Goal: Information Seeking & Learning: Learn about a topic

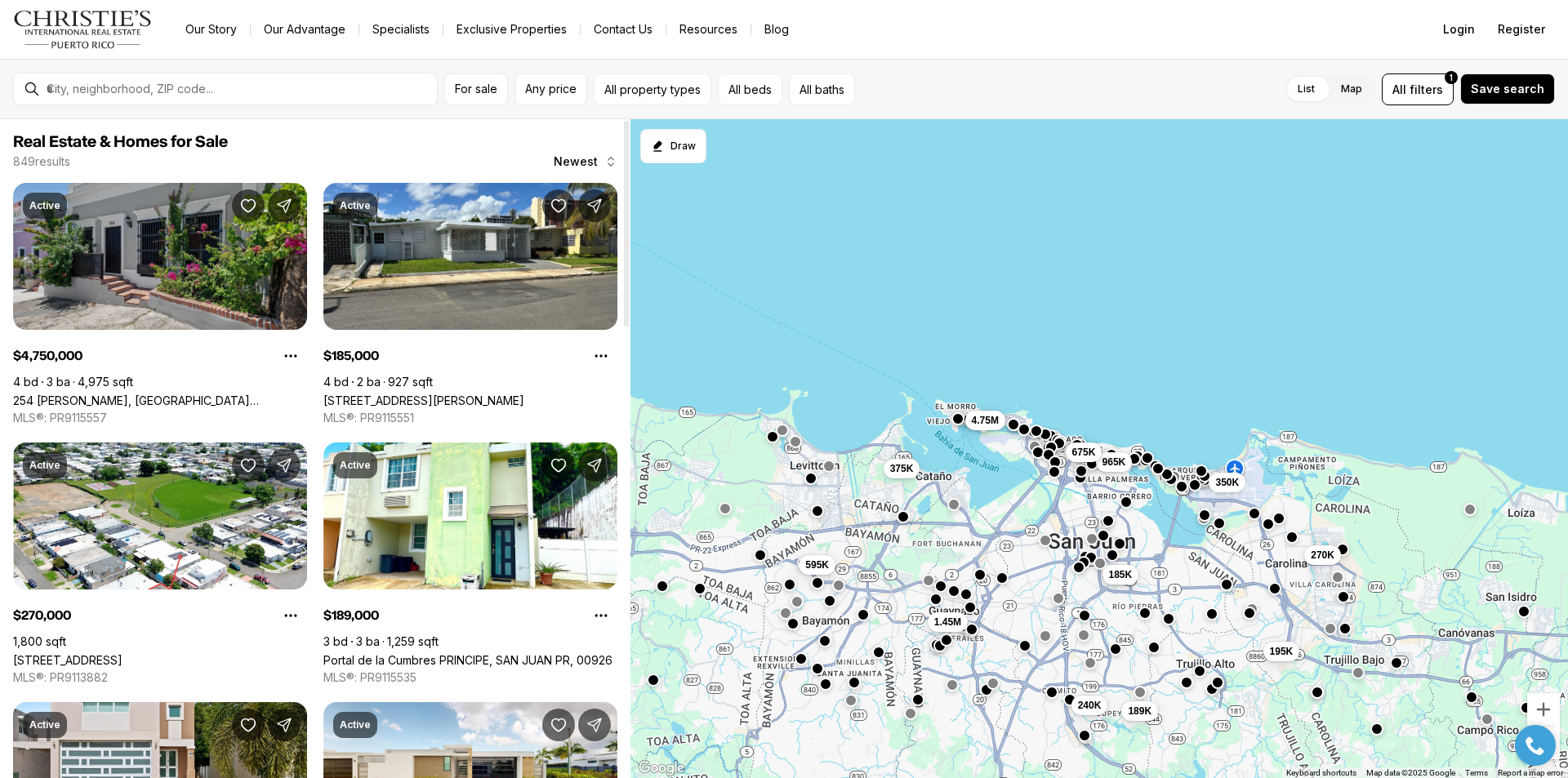
click at [143, 393] on link "254 [PERSON_NAME], [GEOGRAPHIC_DATA][PERSON_NAME], 00901" at bounding box center [160, 400] width 294 height 13
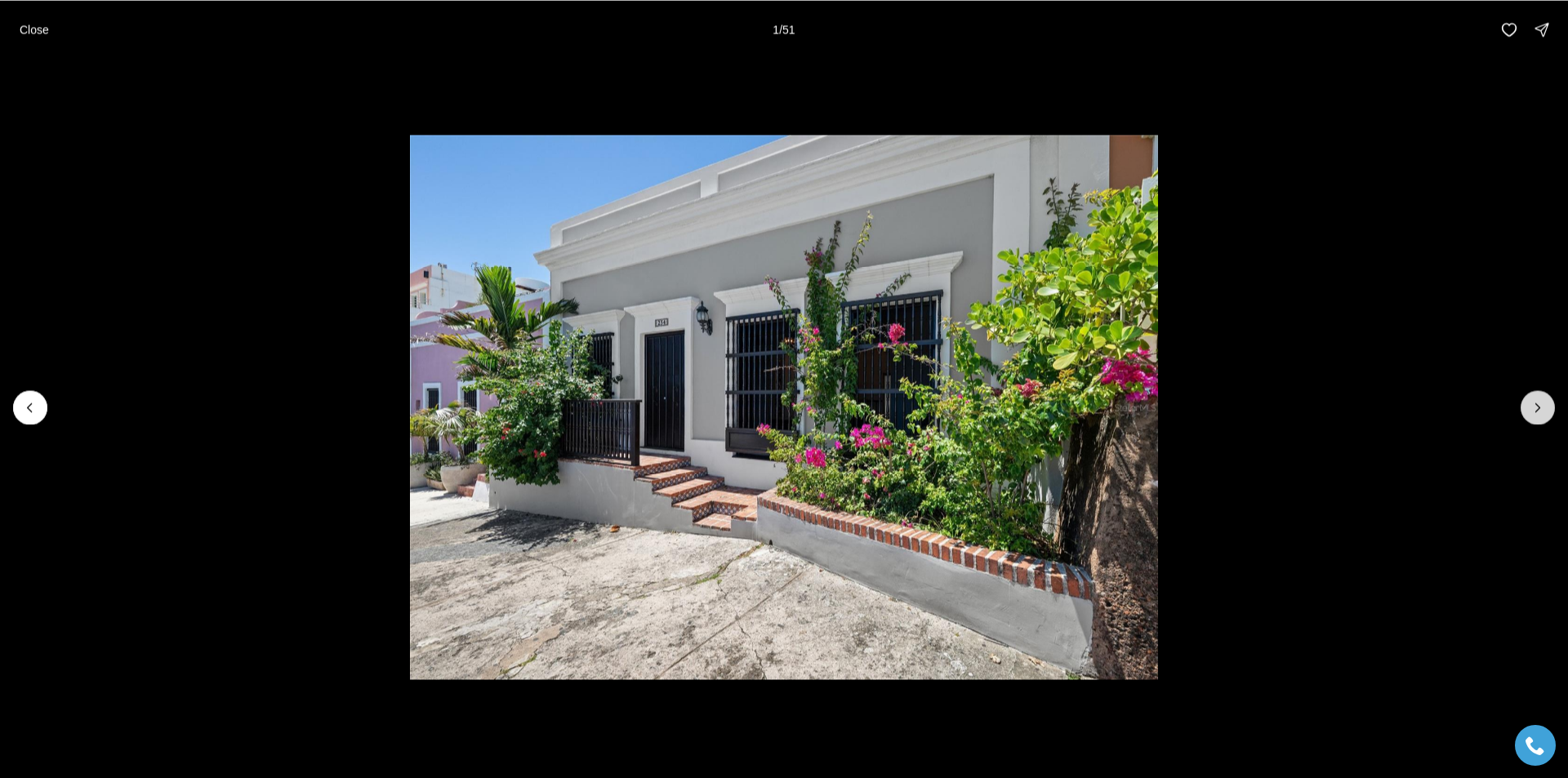
click at [1542, 407] on icon "Next slide" at bounding box center [1538, 408] width 16 height 16
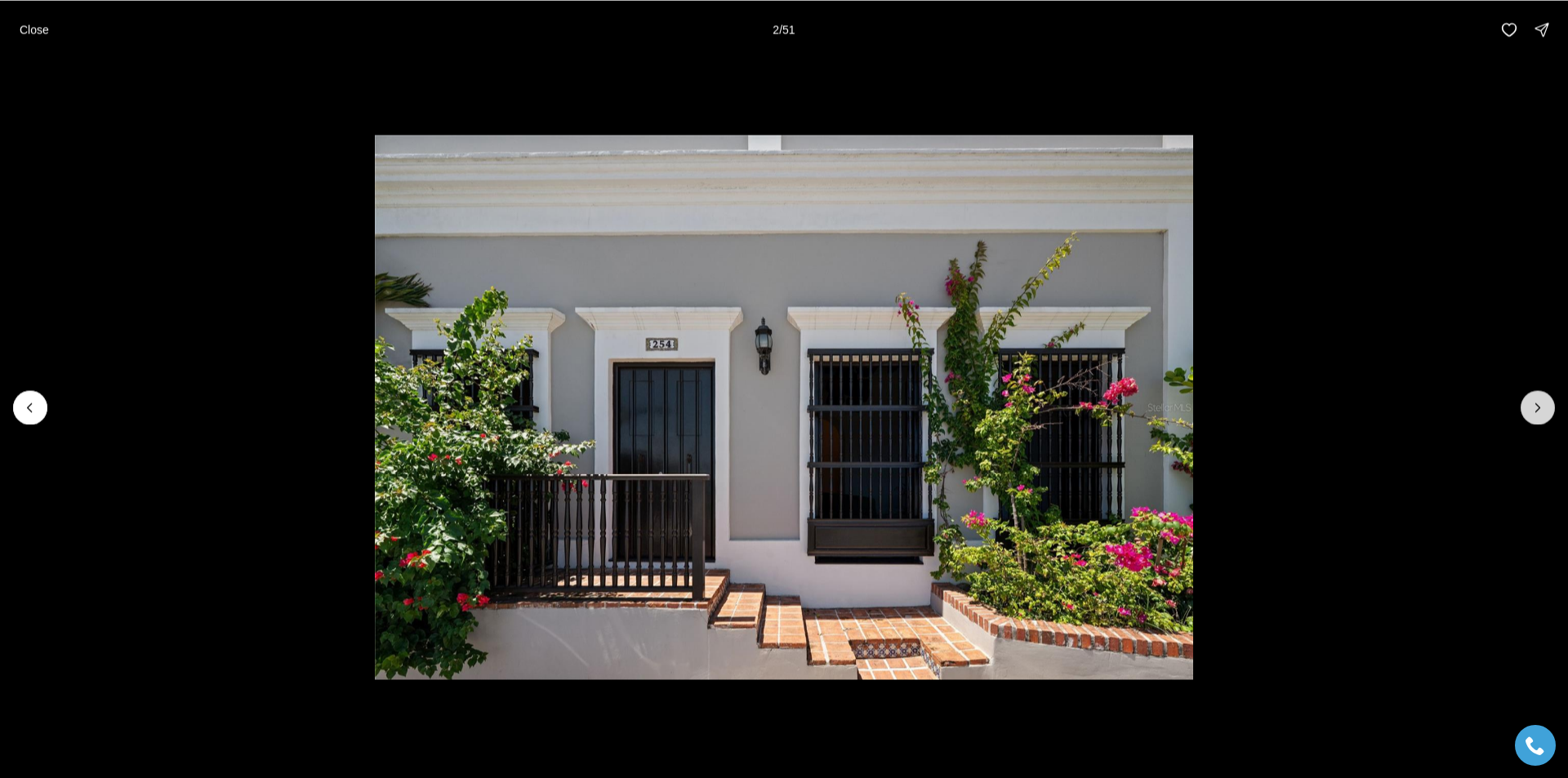
click at [1542, 407] on icon "Next slide" at bounding box center [1538, 408] width 16 height 16
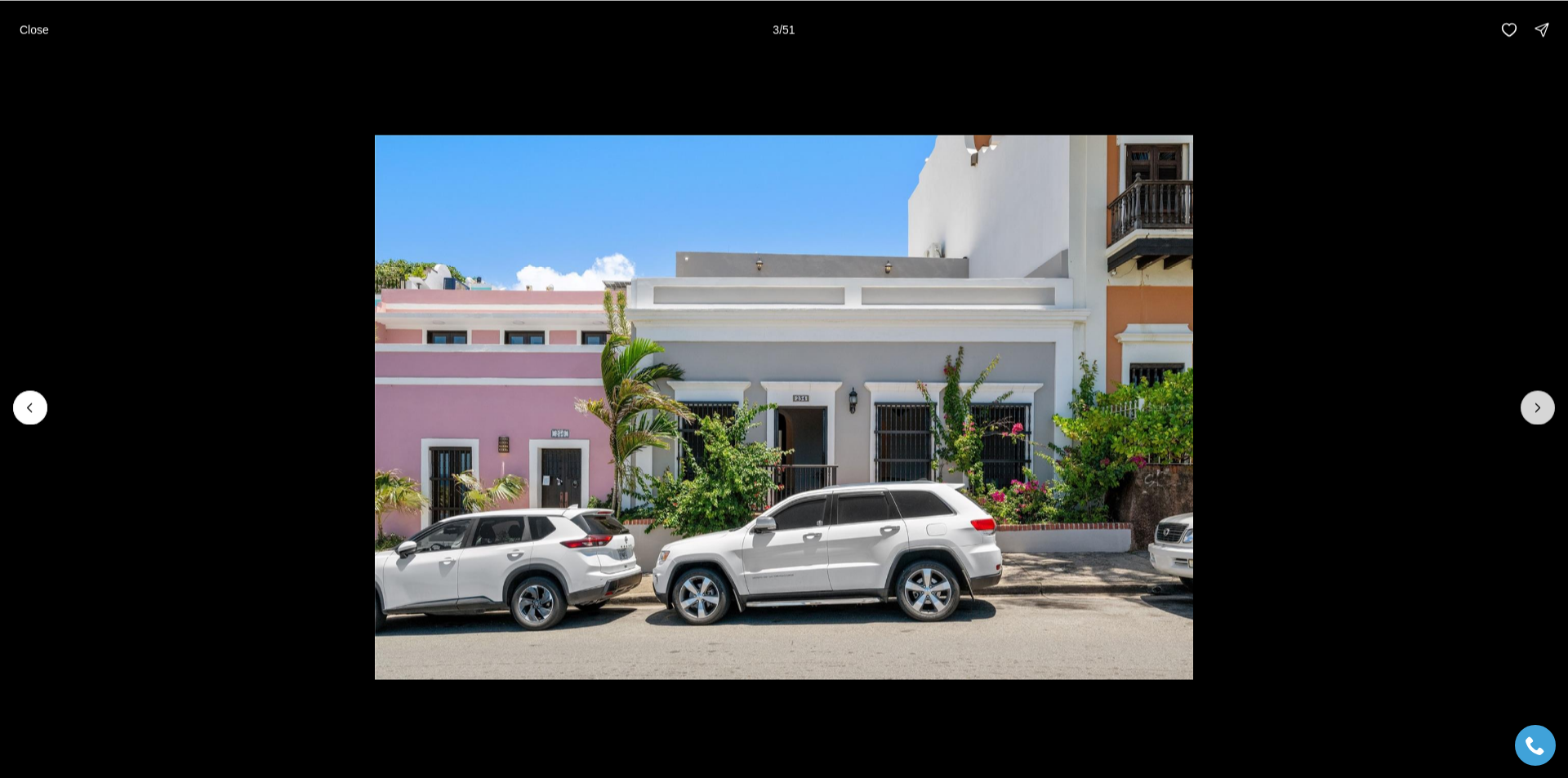
click at [1542, 407] on icon "Next slide" at bounding box center [1538, 408] width 16 height 16
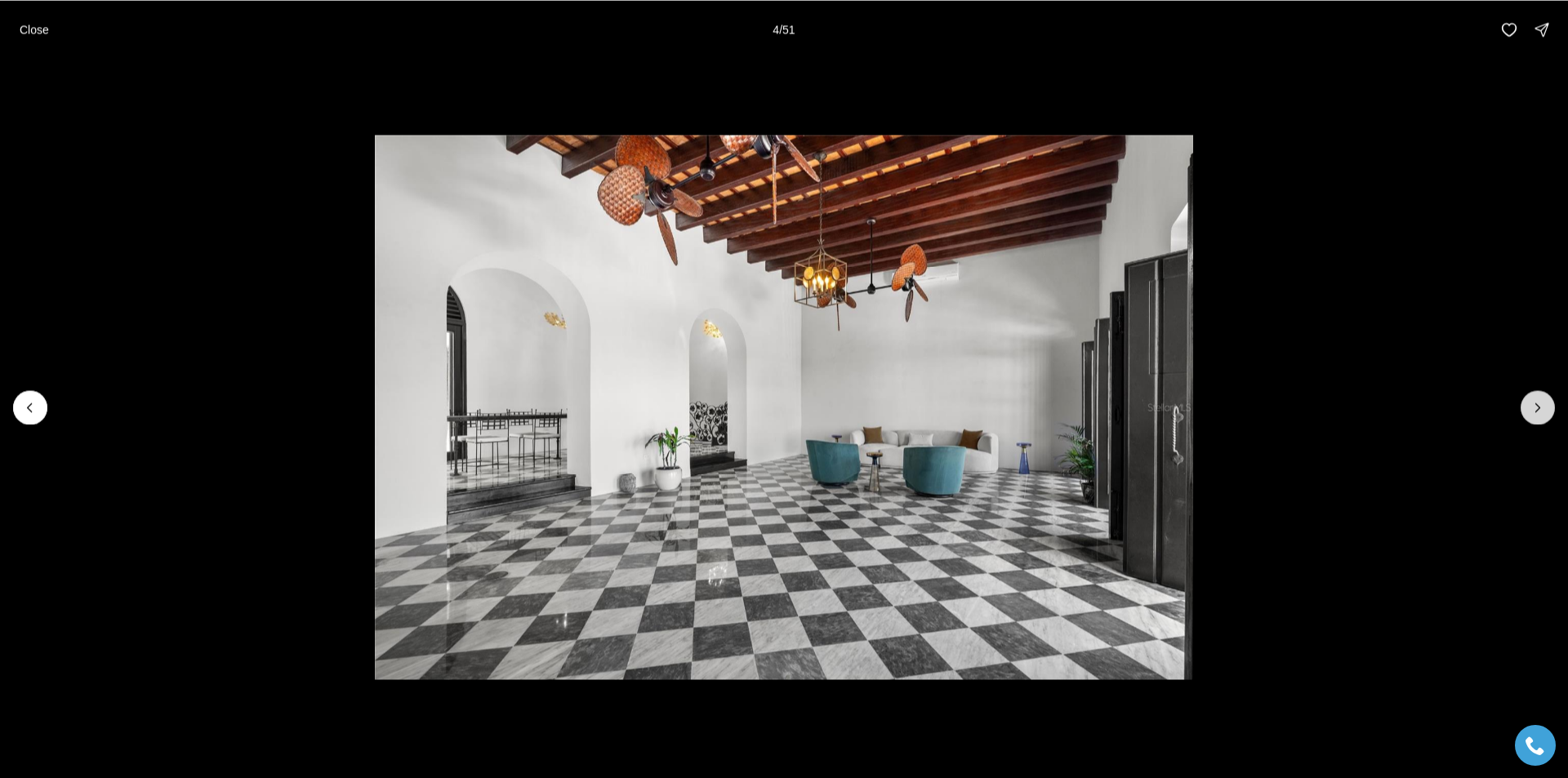
click at [1542, 407] on icon "Next slide" at bounding box center [1538, 408] width 16 height 16
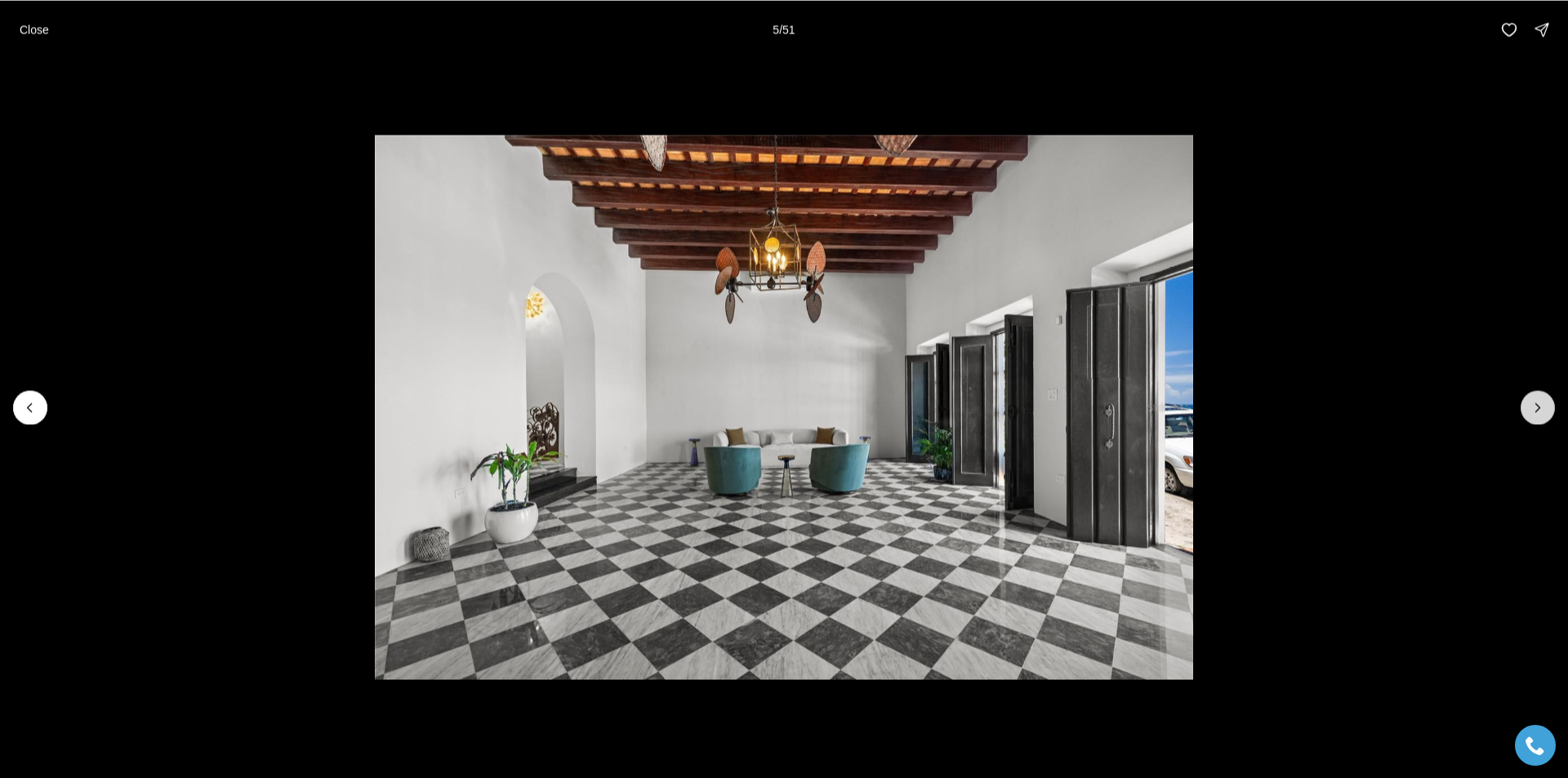
click at [1542, 407] on icon "Next slide" at bounding box center [1538, 408] width 16 height 16
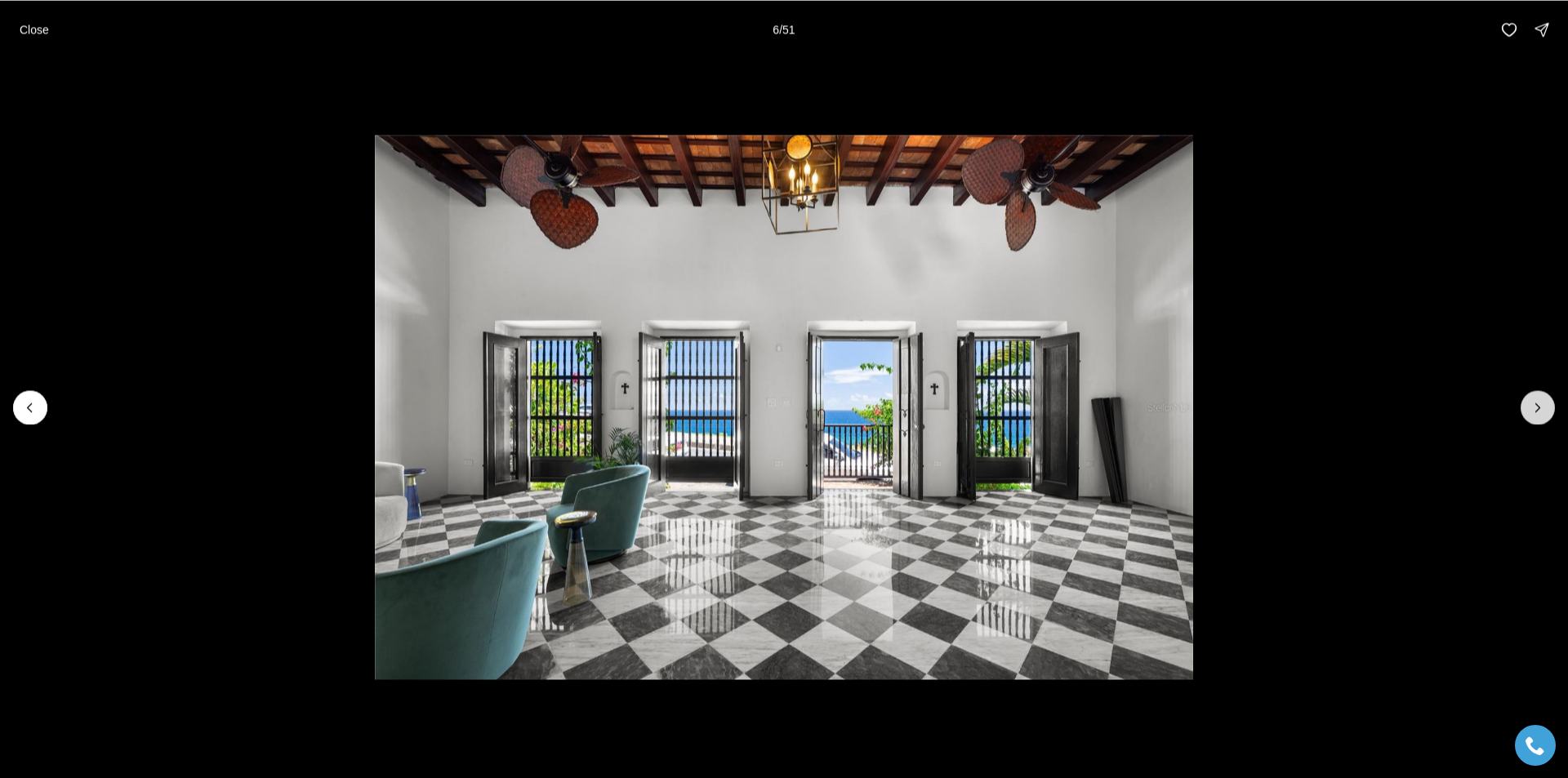
click at [1542, 407] on icon "Next slide" at bounding box center [1538, 408] width 16 height 16
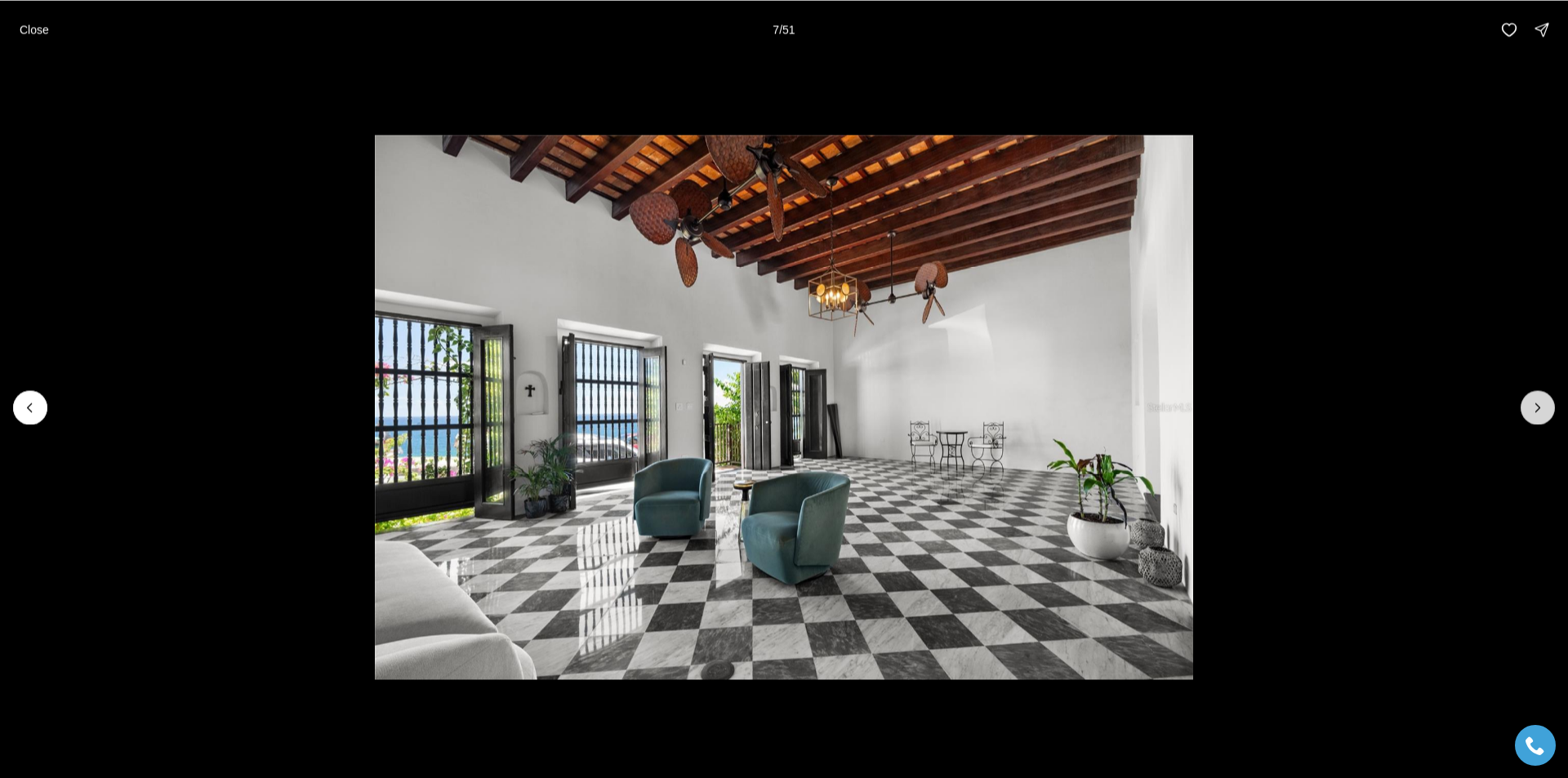
click at [1542, 407] on icon "Next slide" at bounding box center [1538, 408] width 16 height 16
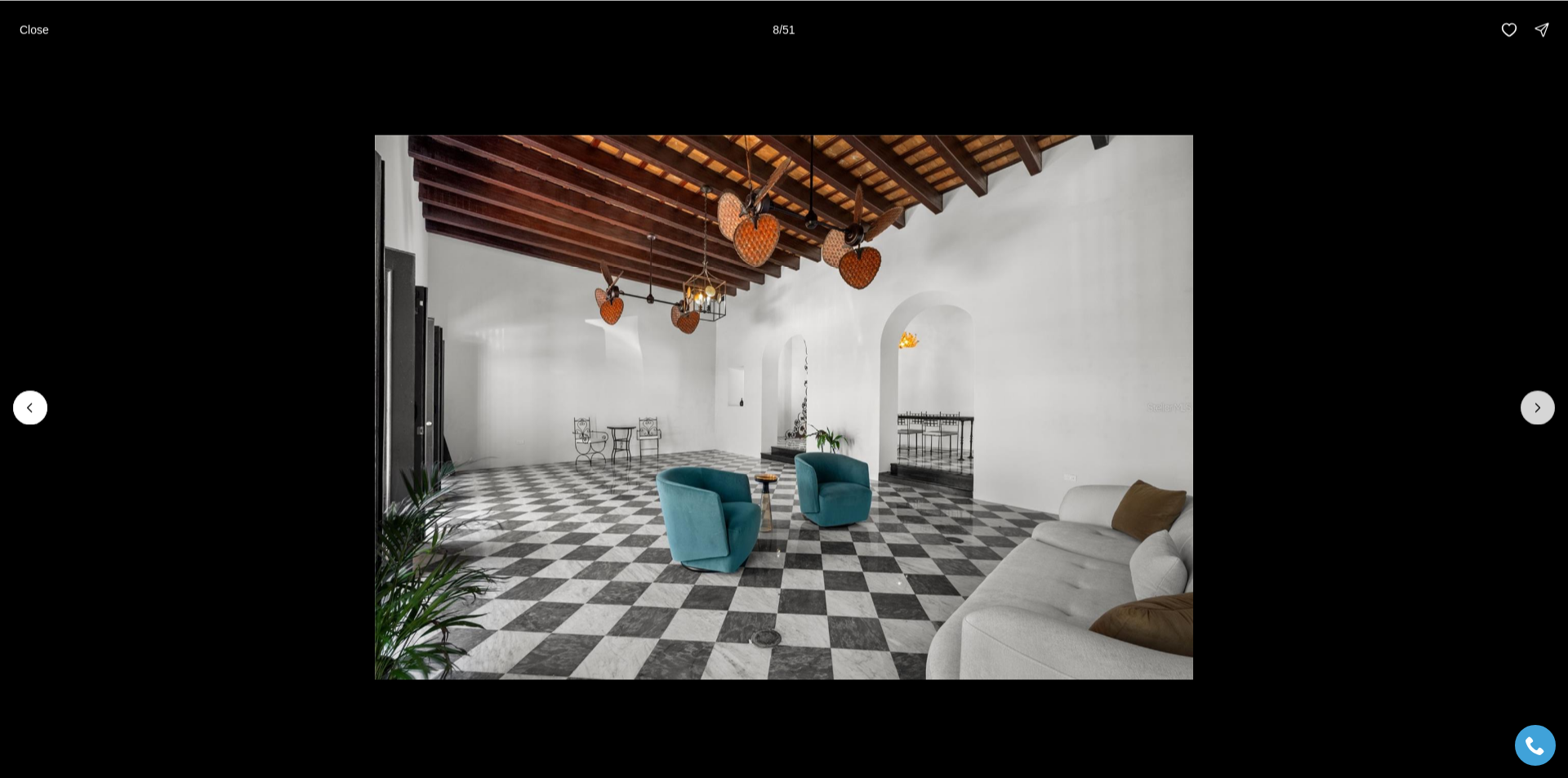
click at [1542, 407] on icon "Next slide" at bounding box center [1538, 408] width 16 height 16
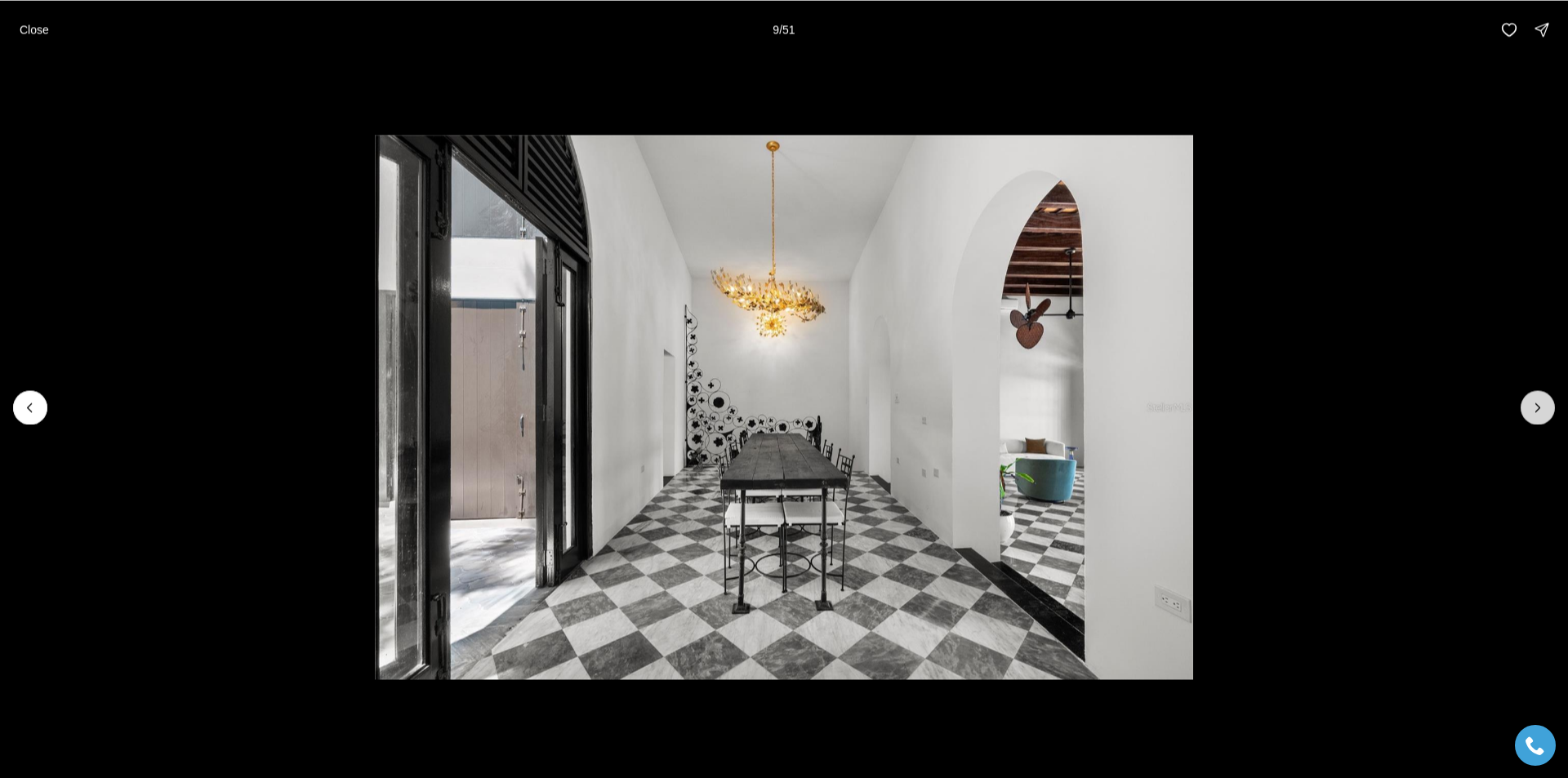
click at [1542, 407] on icon "Next slide" at bounding box center [1538, 408] width 16 height 16
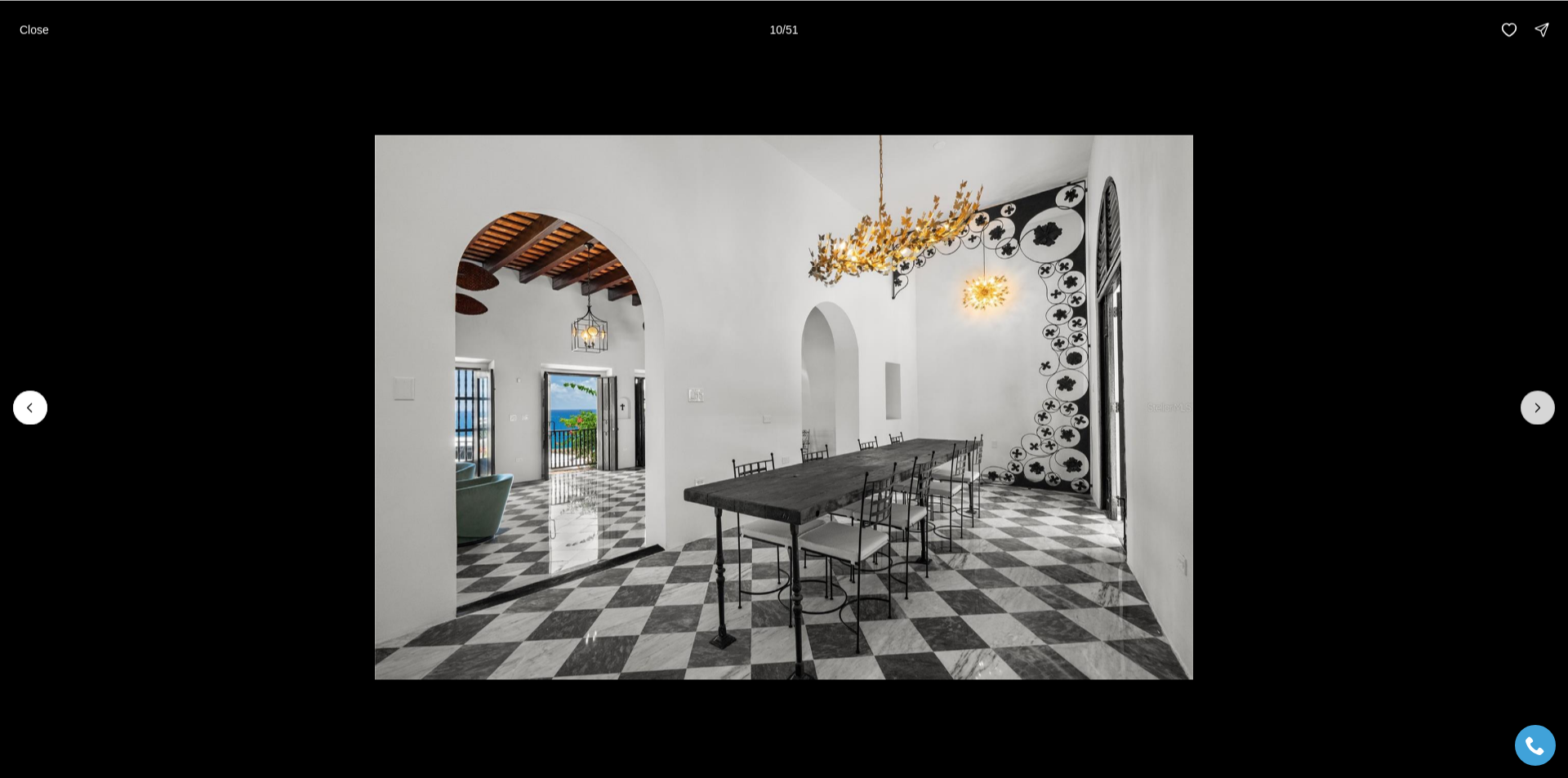
click at [1542, 407] on icon "Next slide" at bounding box center [1538, 408] width 16 height 16
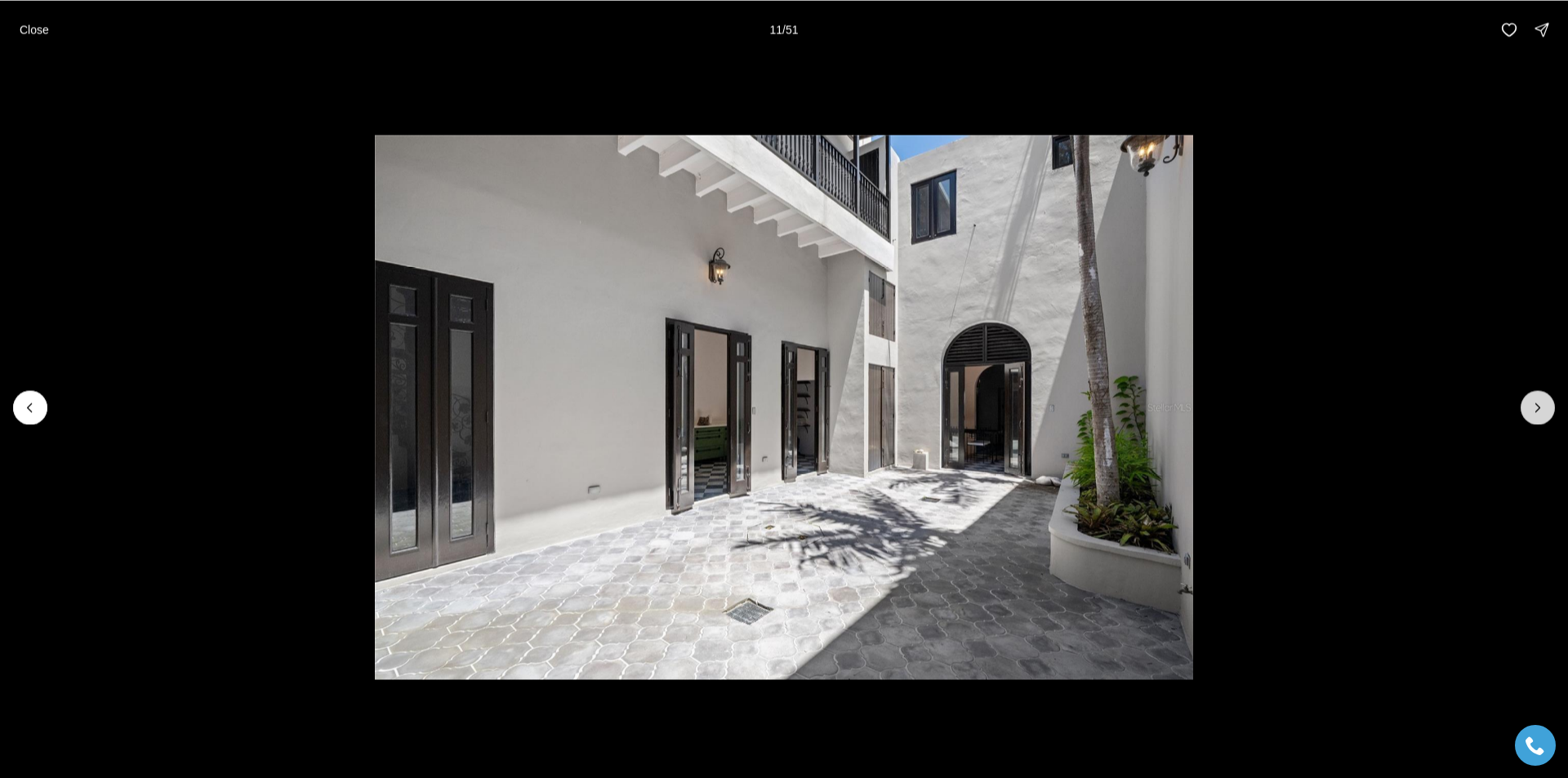
click at [1542, 407] on icon "Next slide" at bounding box center [1538, 408] width 16 height 16
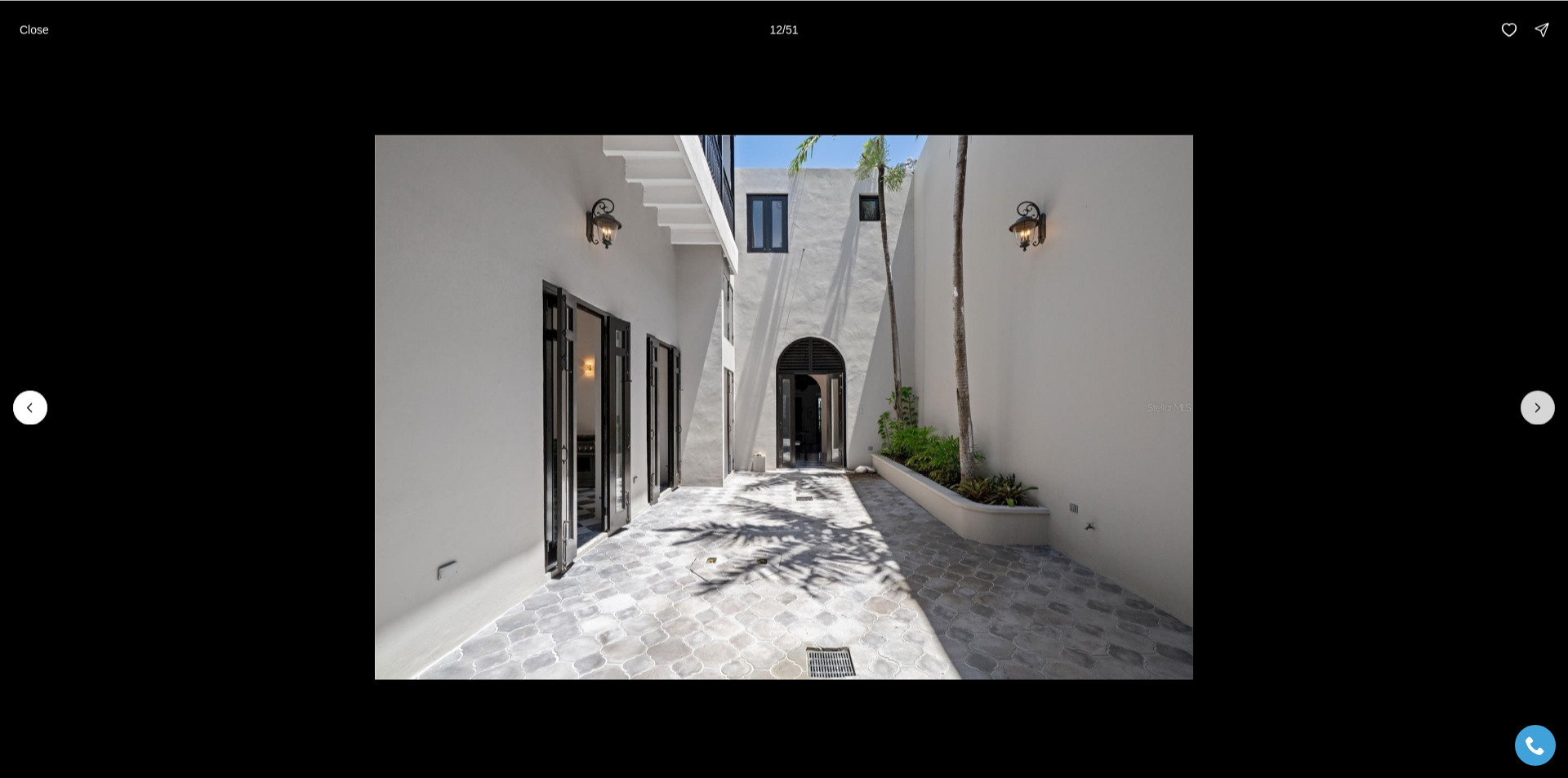
click at [1542, 407] on icon "Next slide" at bounding box center [1538, 408] width 16 height 16
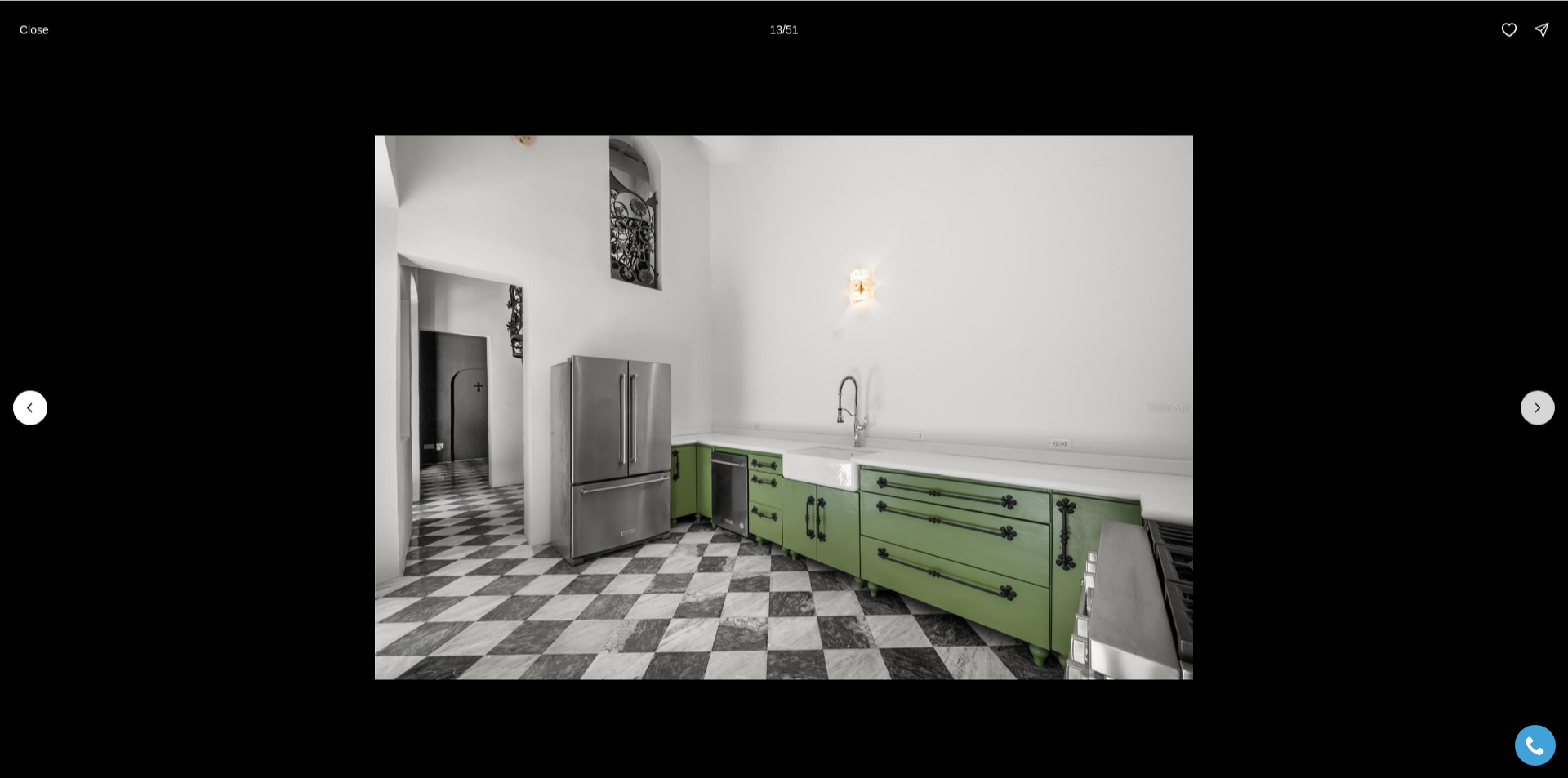
click at [1542, 407] on icon "Next slide" at bounding box center [1538, 408] width 16 height 16
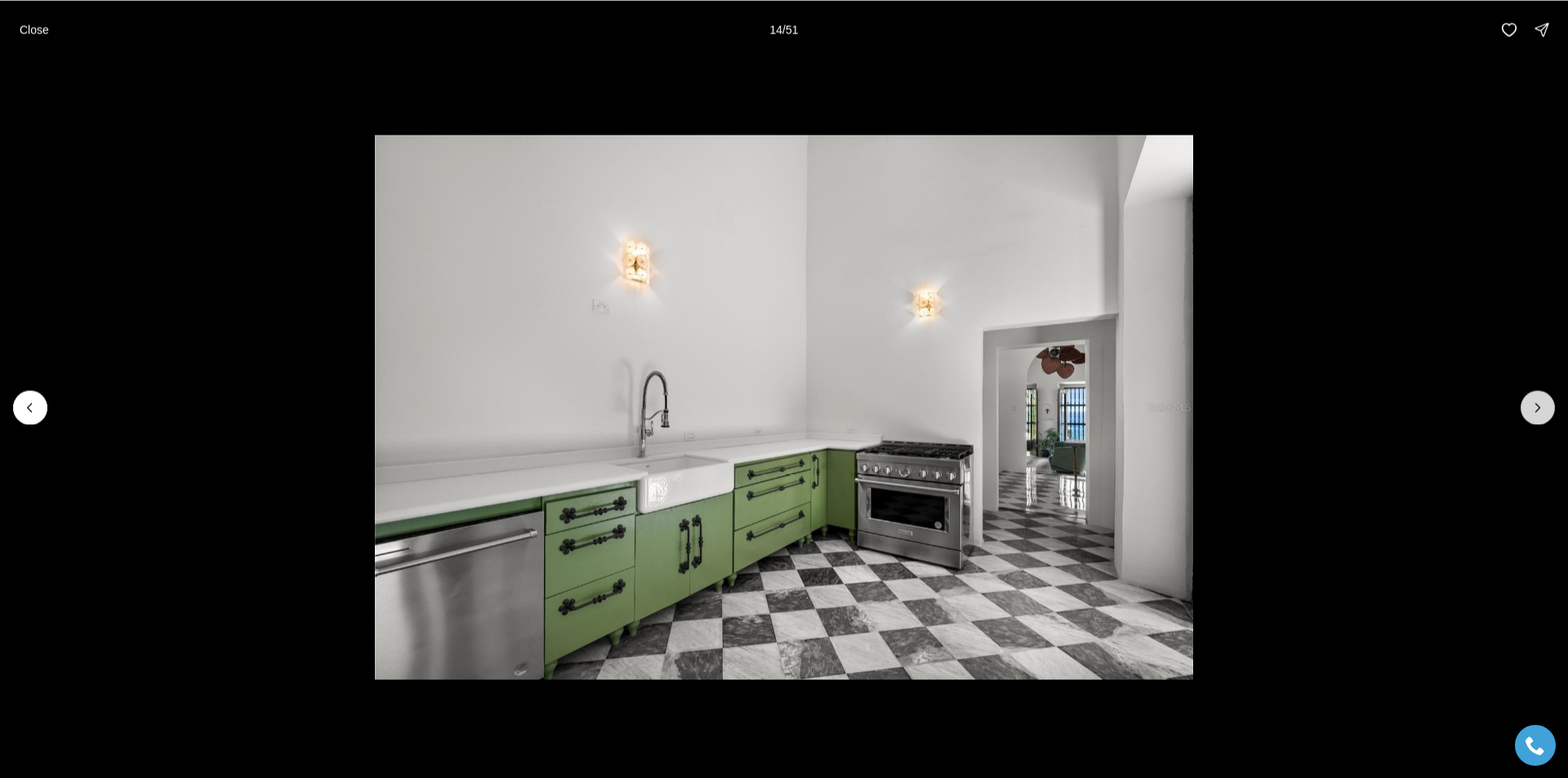
click at [1542, 407] on icon "Next slide" at bounding box center [1538, 408] width 16 height 16
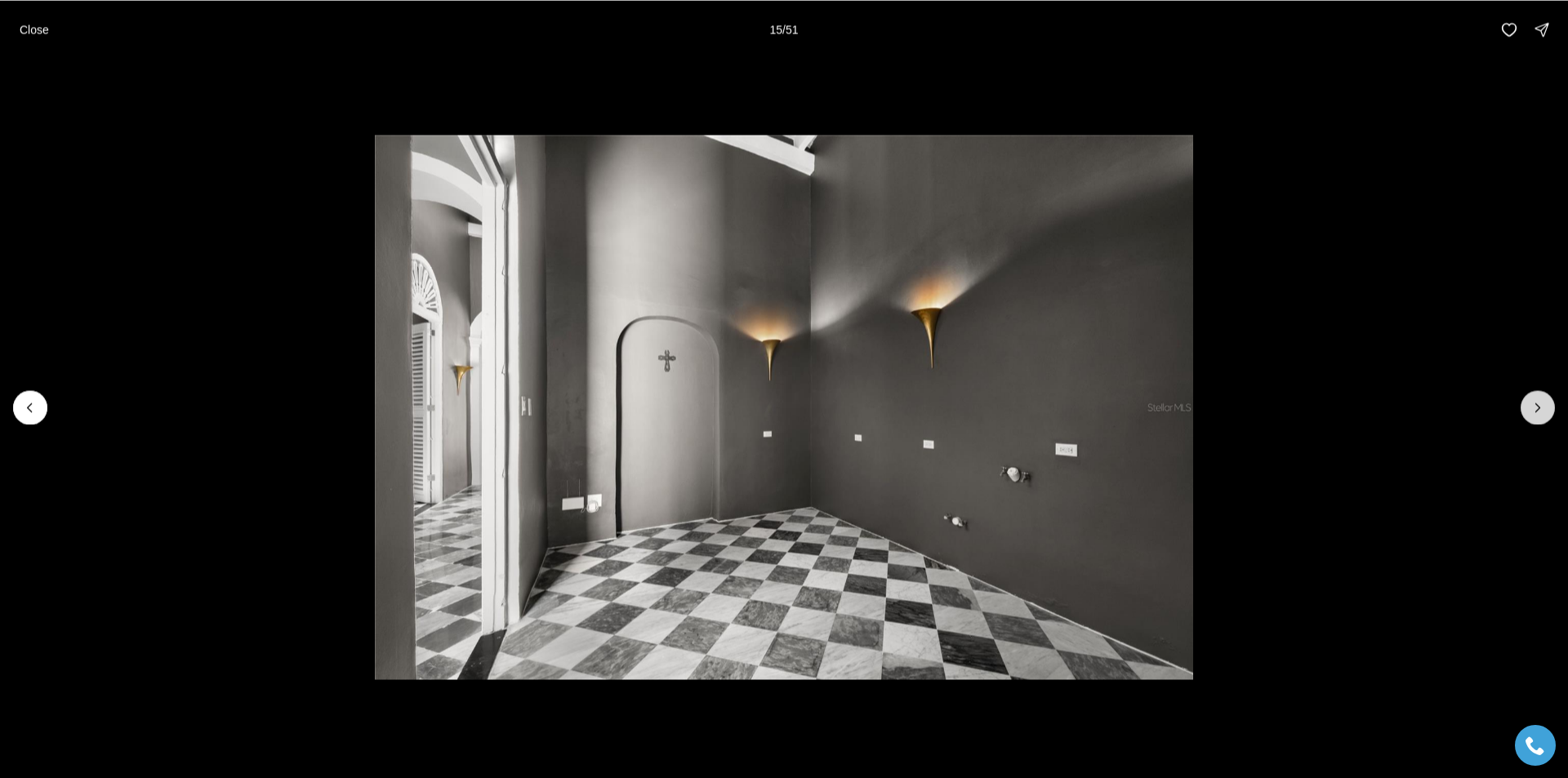
click at [1542, 407] on icon "Next slide" at bounding box center [1538, 408] width 16 height 16
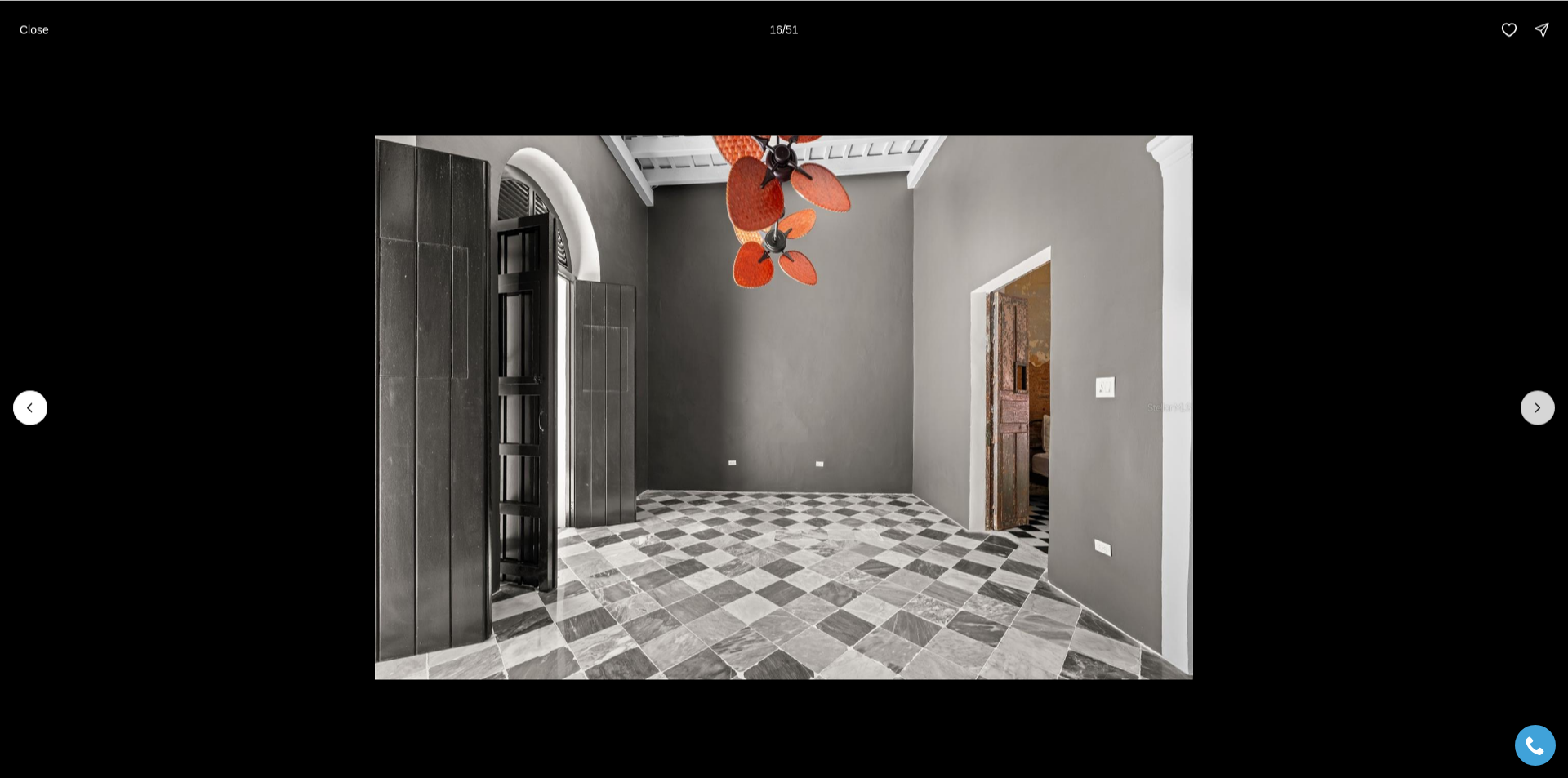
click at [1542, 407] on icon "Next slide" at bounding box center [1538, 408] width 16 height 16
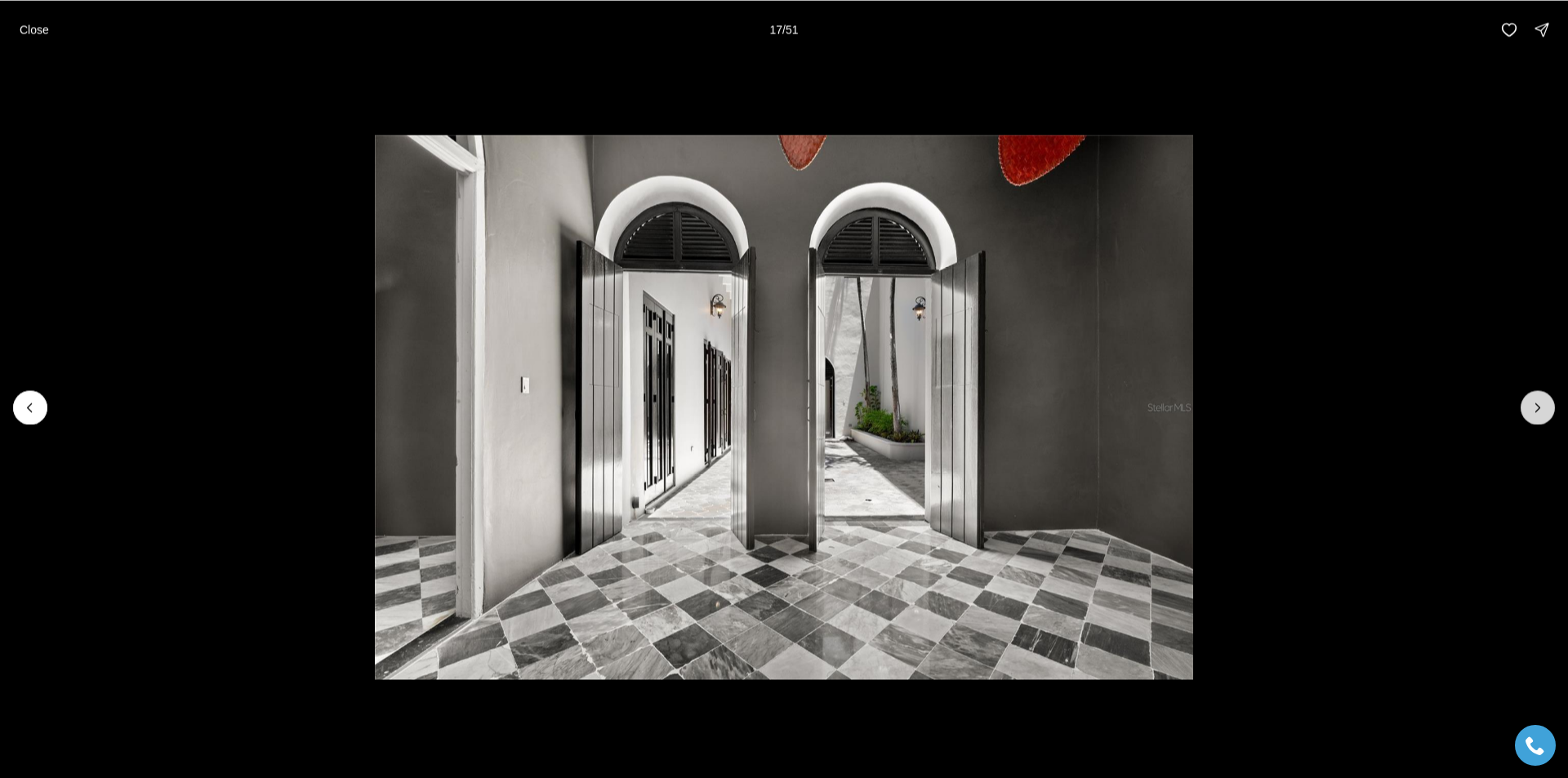
click at [1542, 407] on icon "Next slide" at bounding box center [1538, 408] width 16 height 16
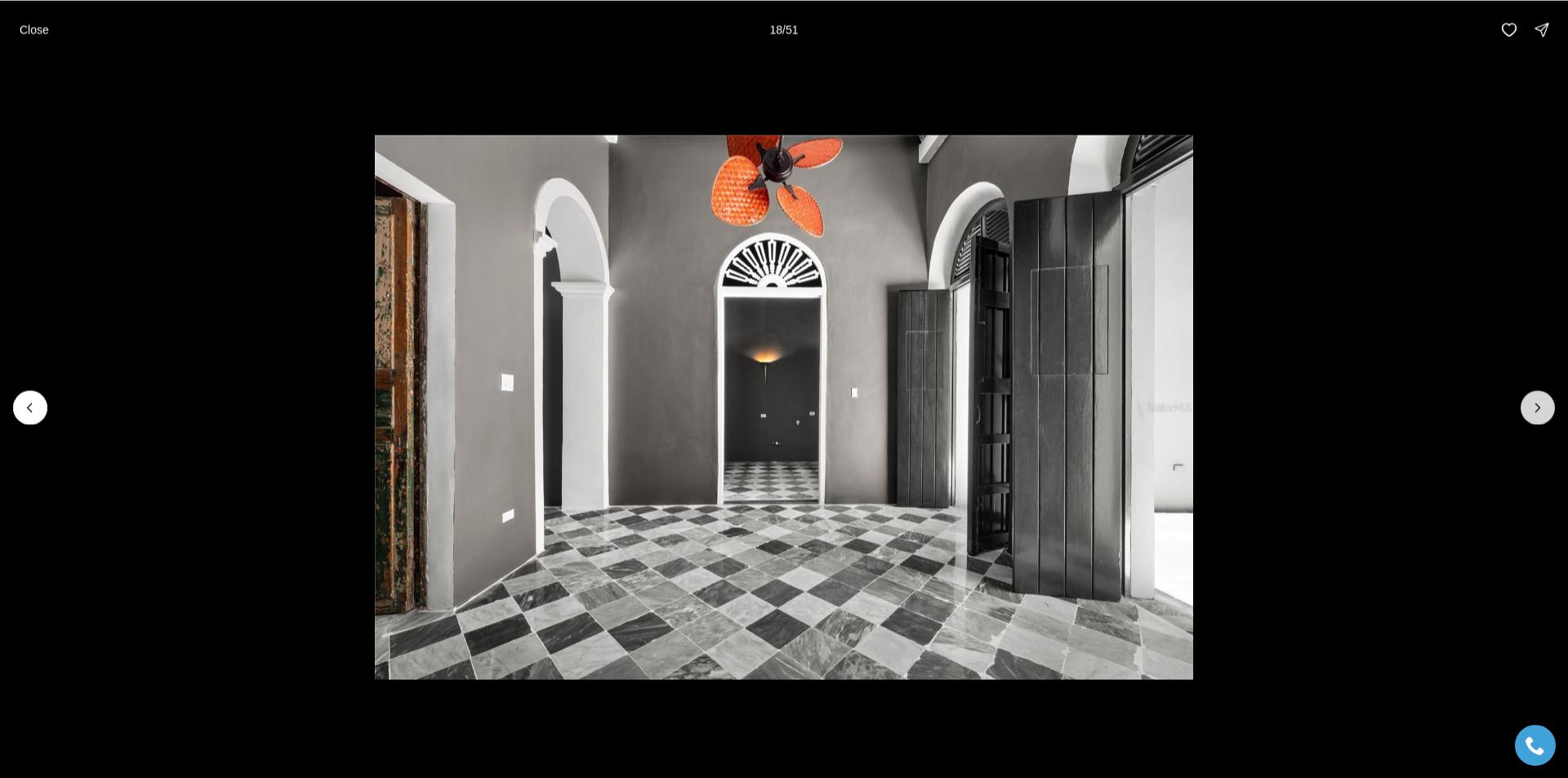
click at [1542, 407] on icon "Next slide" at bounding box center [1538, 408] width 16 height 16
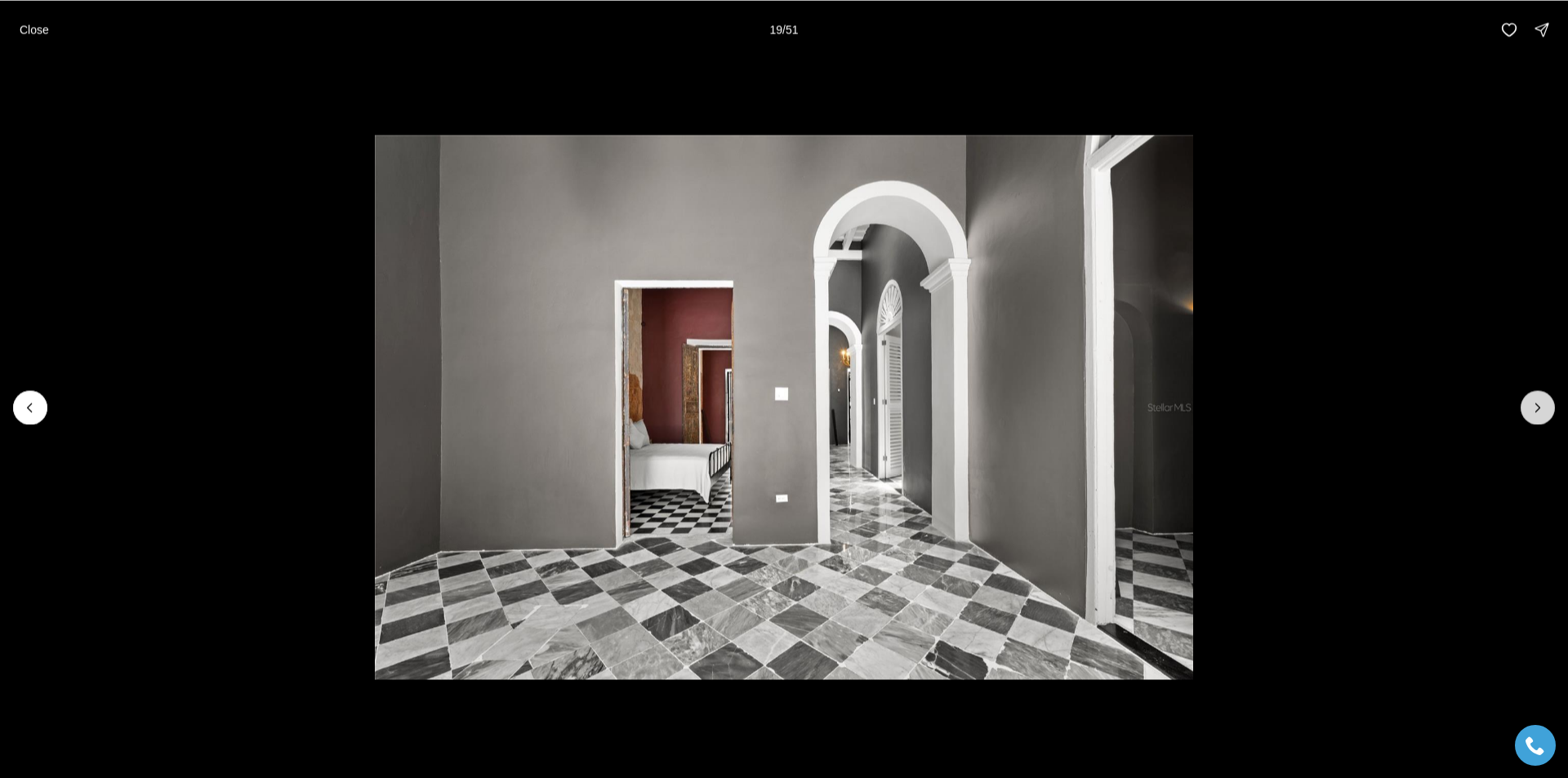
click at [1542, 407] on icon "Next slide" at bounding box center [1538, 408] width 16 height 16
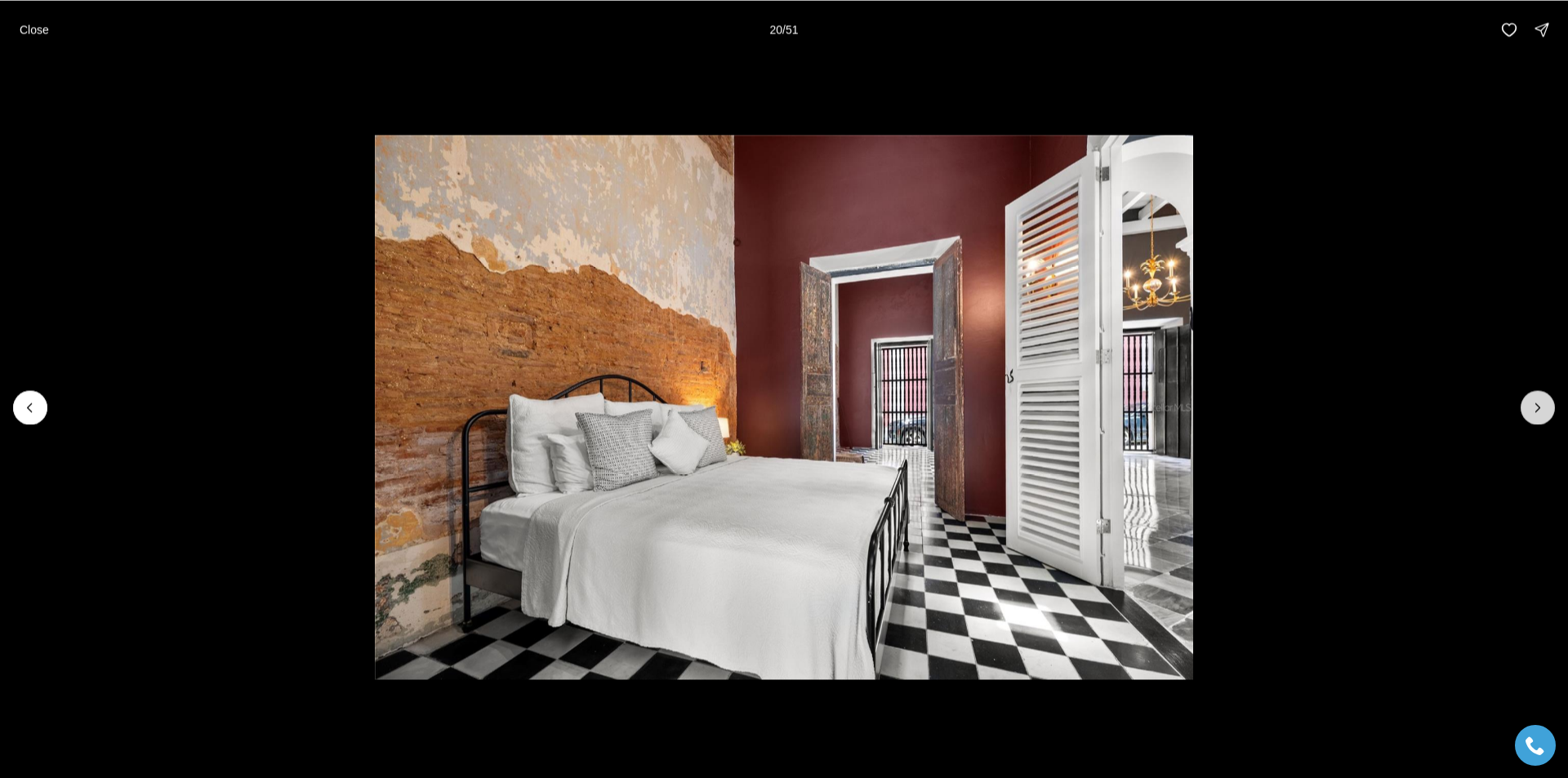
click at [1542, 407] on icon "Next slide" at bounding box center [1538, 408] width 16 height 16
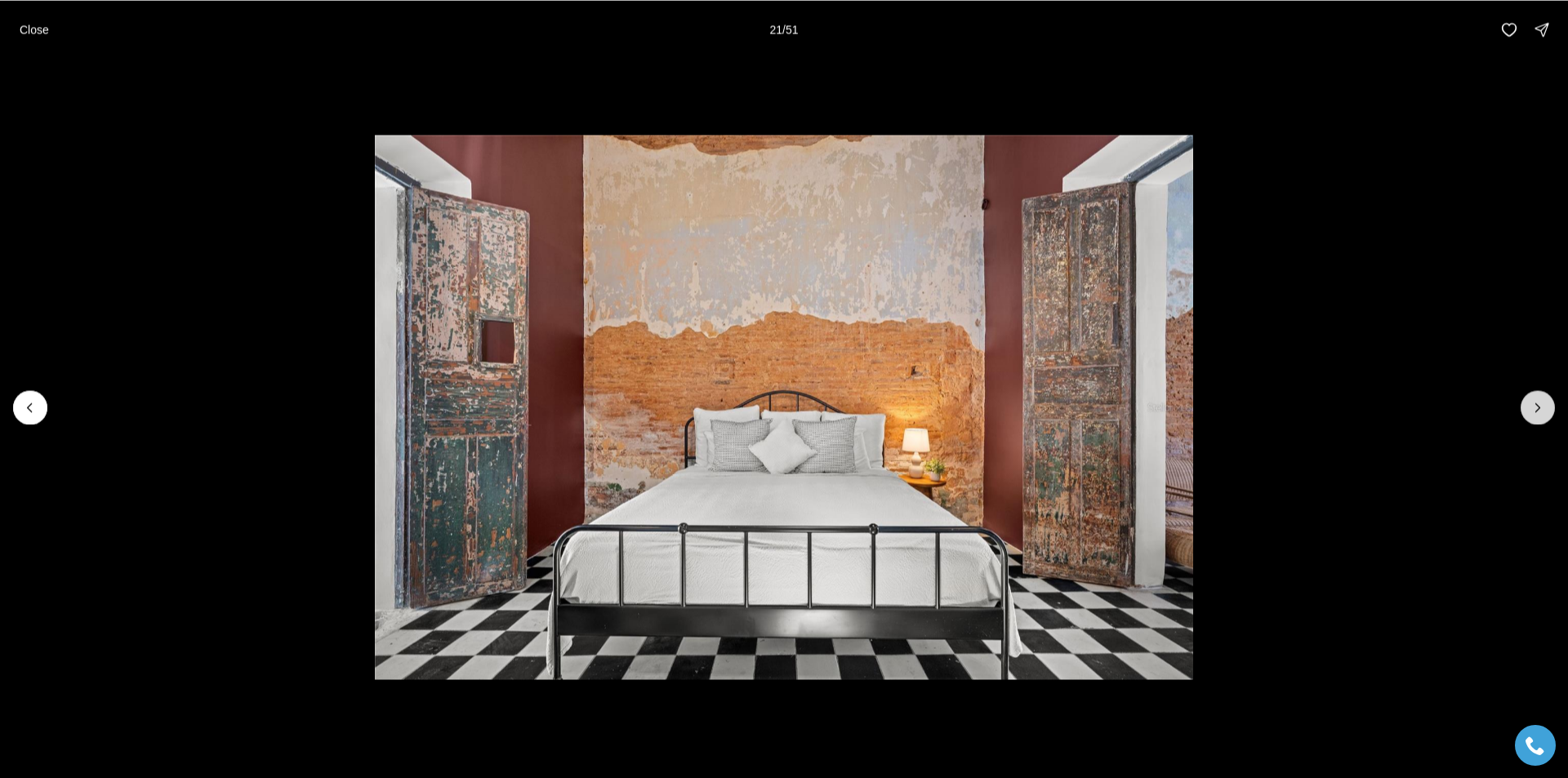
click at [1542, 407] on icon "Next slide" at bounding box center [1538, 408] width 16 height 16
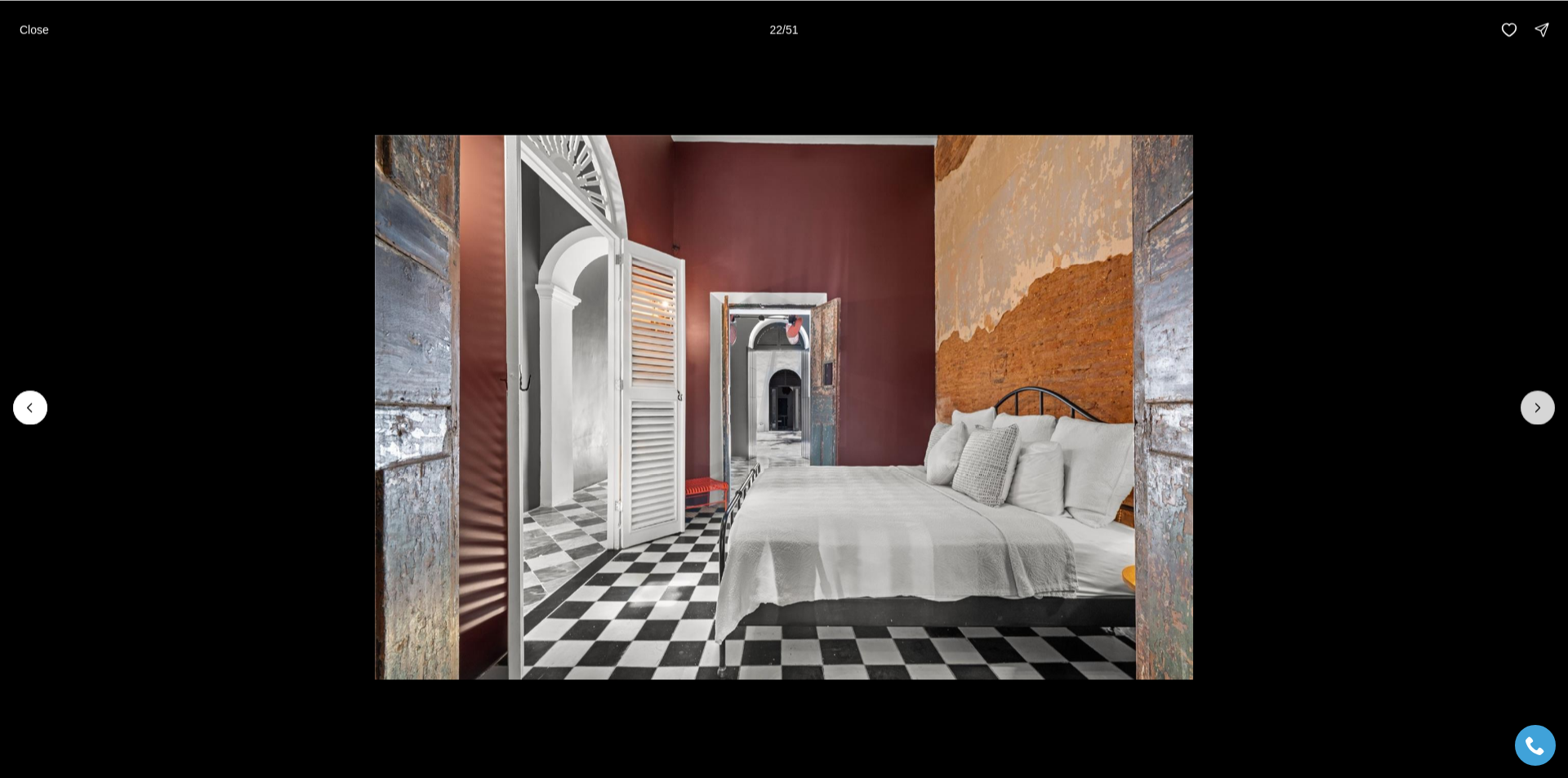
click at [1542, 407] on icon "Next slide" at bounding box center [1538, 408] width 16 height 16
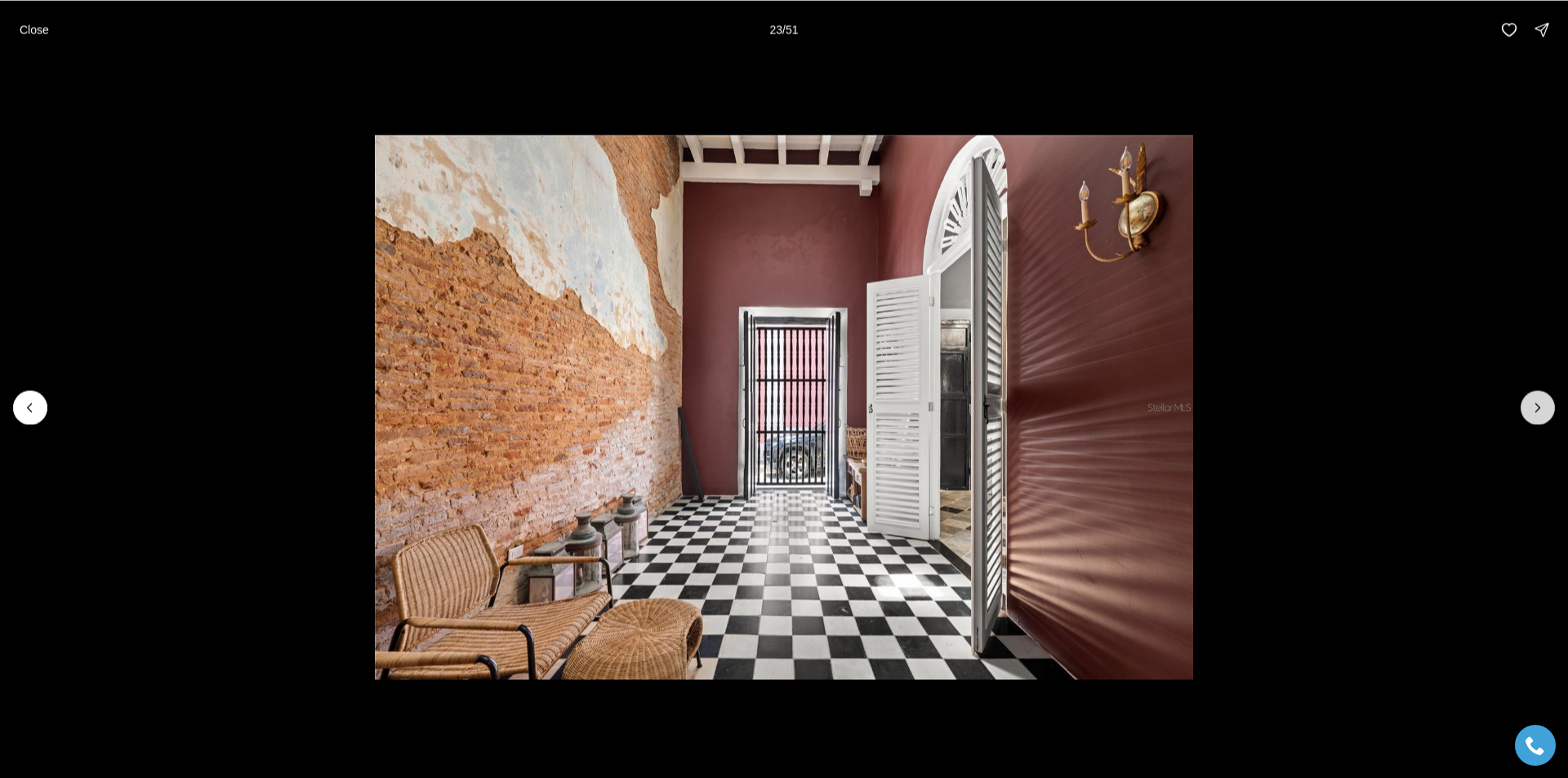
click at [1542, 407] on icon "Next slide" at bounding box center [1538, 408] width 16 height 16
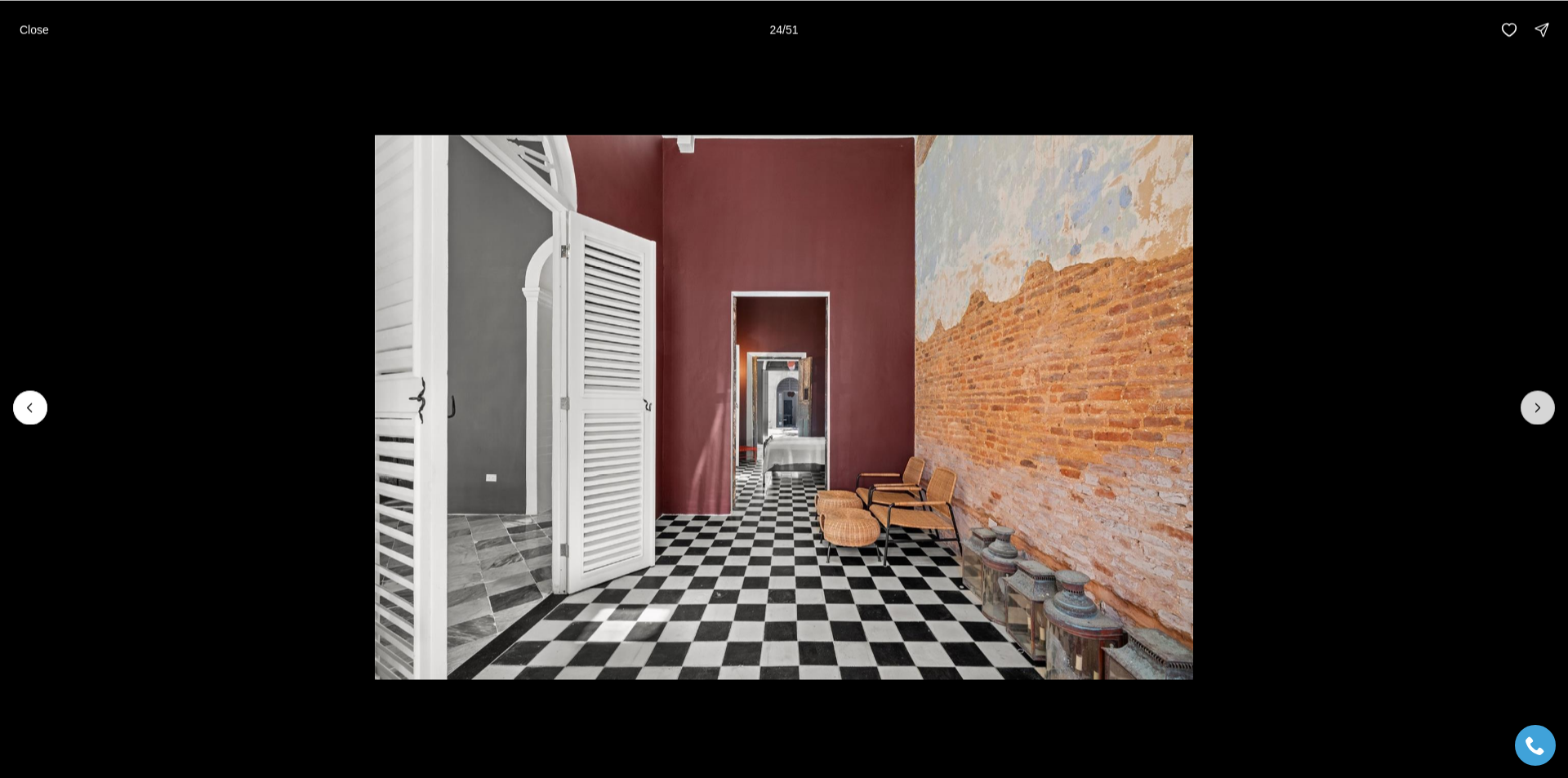
click at [1542, 407] on icon "Next slide" at bounding box center [1538, 408] width 16 height 16
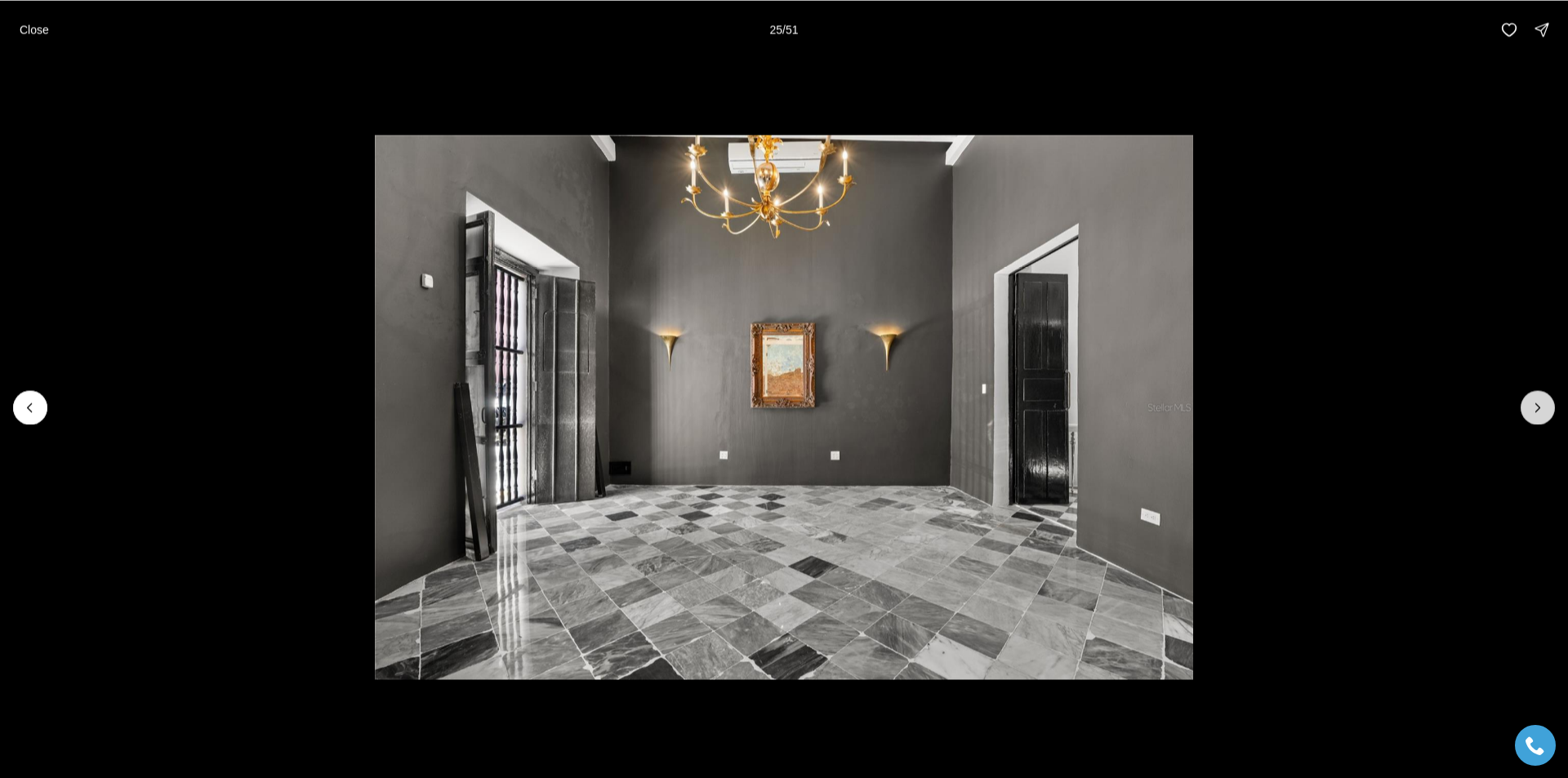
click at [1542, 407] on icon "Next slide" at bounding box center [1538, 408] width 16 height 16
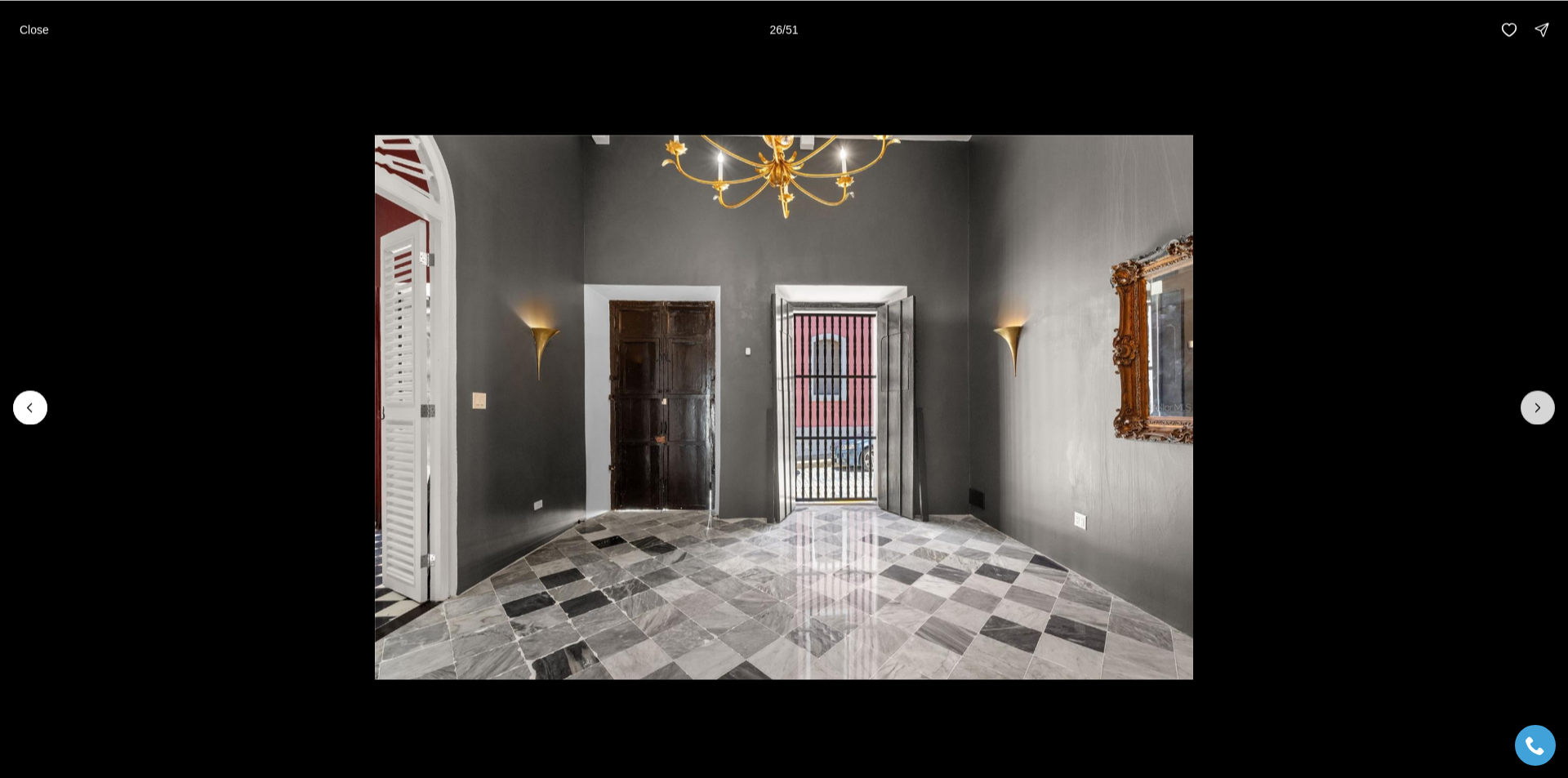
click at [1542, 407] on icon "Next slide" at bounding box center [1538, 408] width 16 height 16
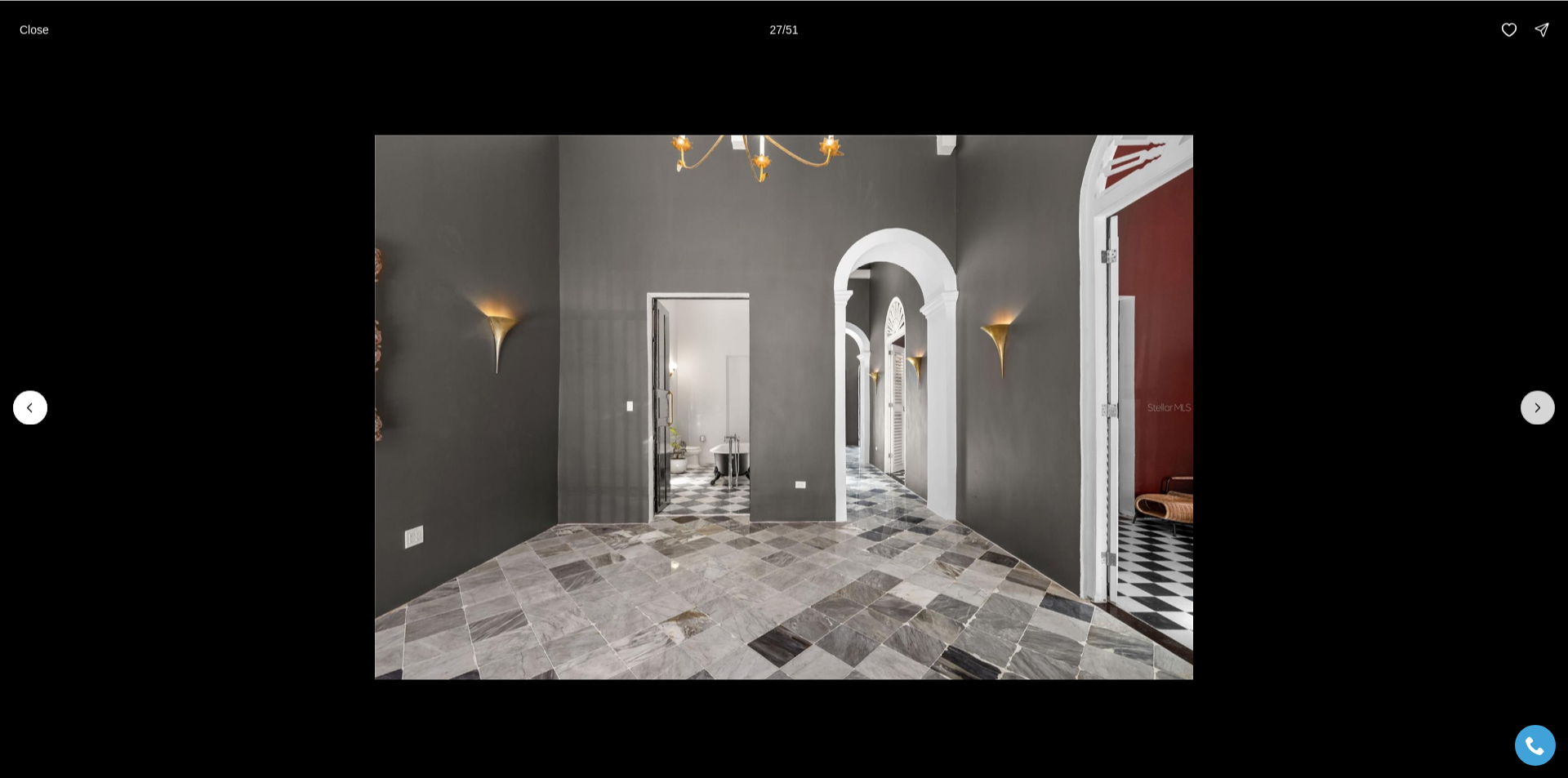
click at [1542, 407] on icon "Next slide" at bounding box center [1538, 408] width 16 height 16
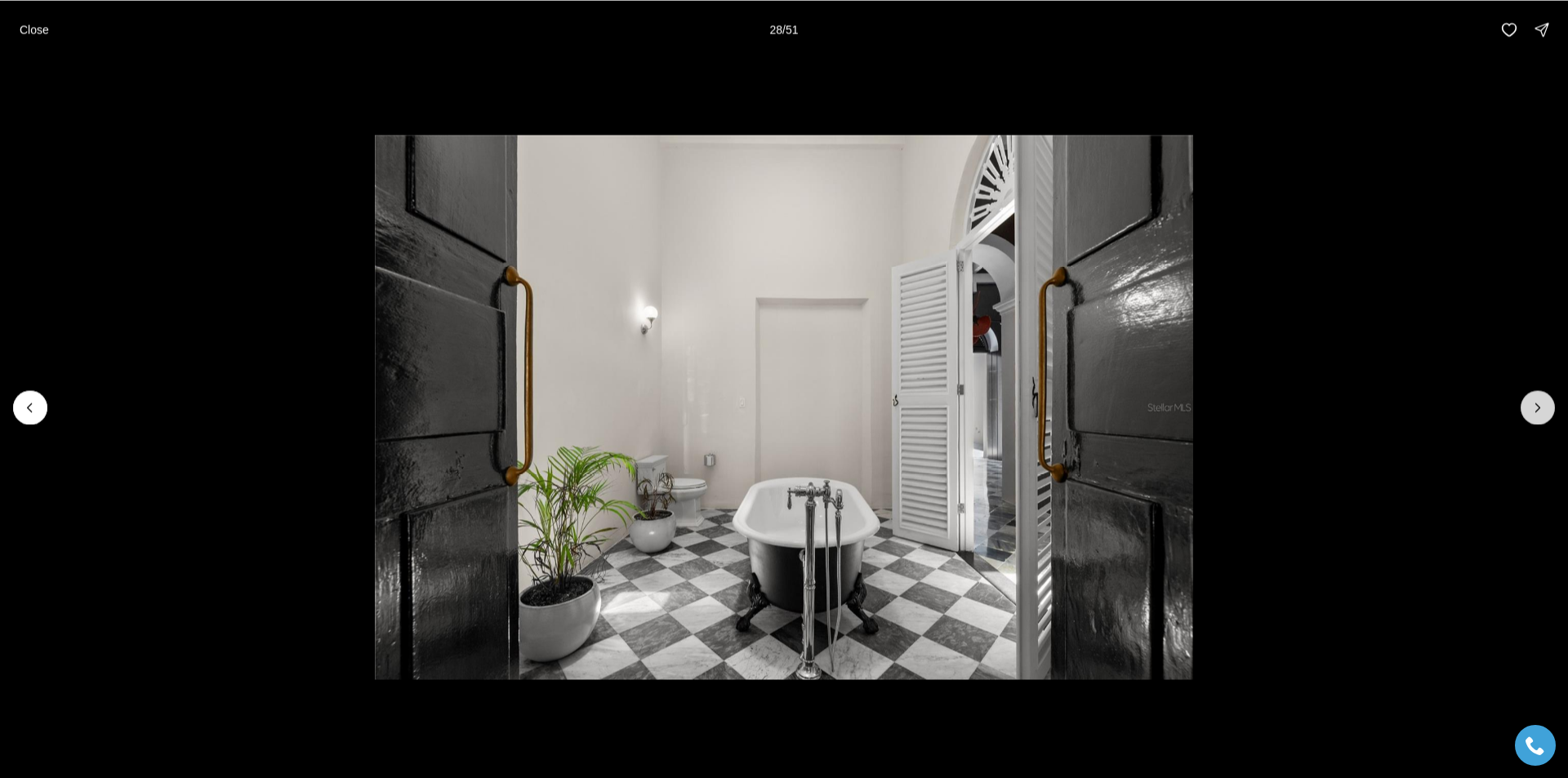
click at [1542, 407] on icon "Next slide" at bounding box center [1538, 408] width 16 height 16
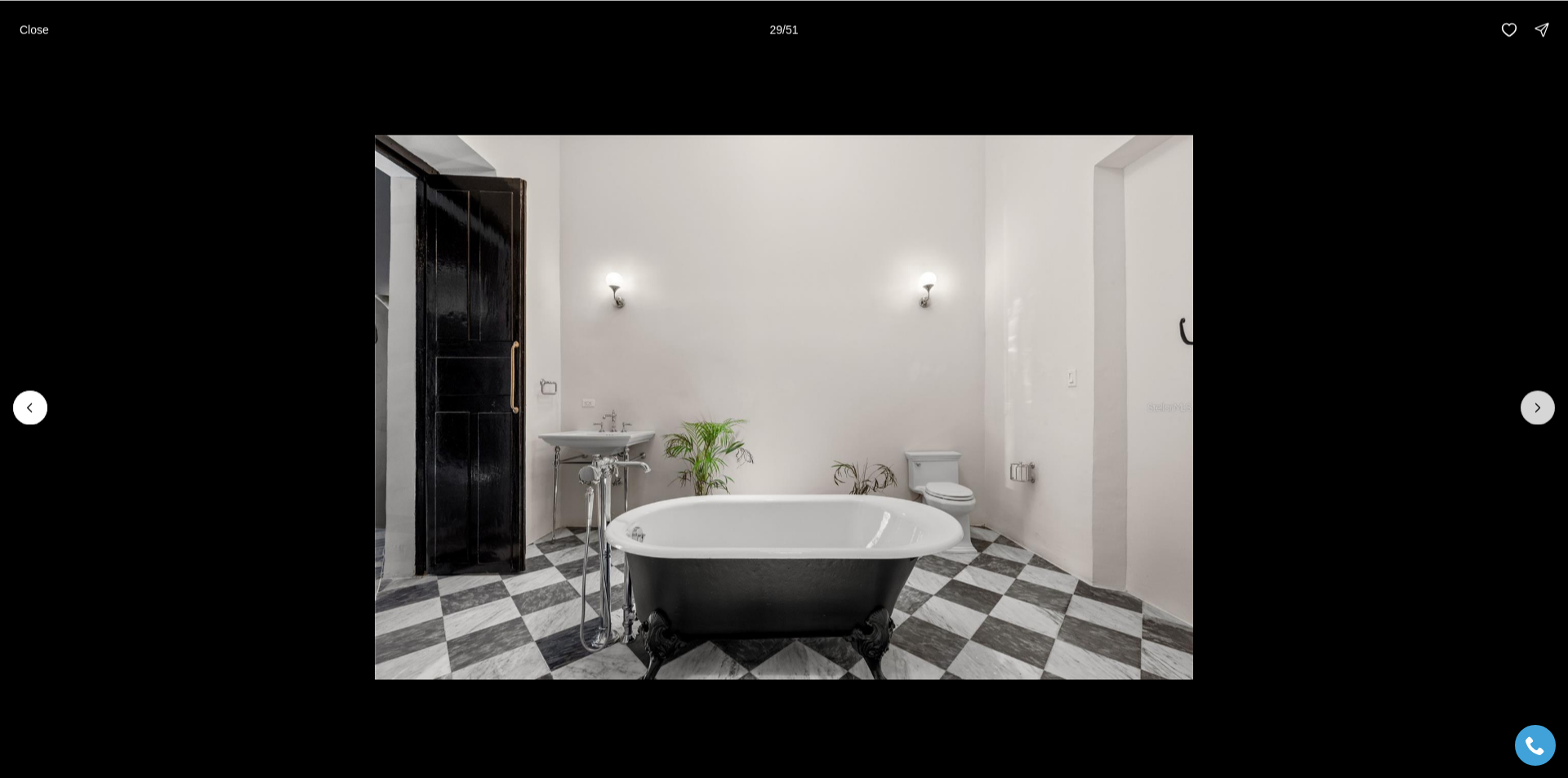
click at [1542, 407] on icon "Next slide" at bounding box center [1538, 408] width 16 height 16
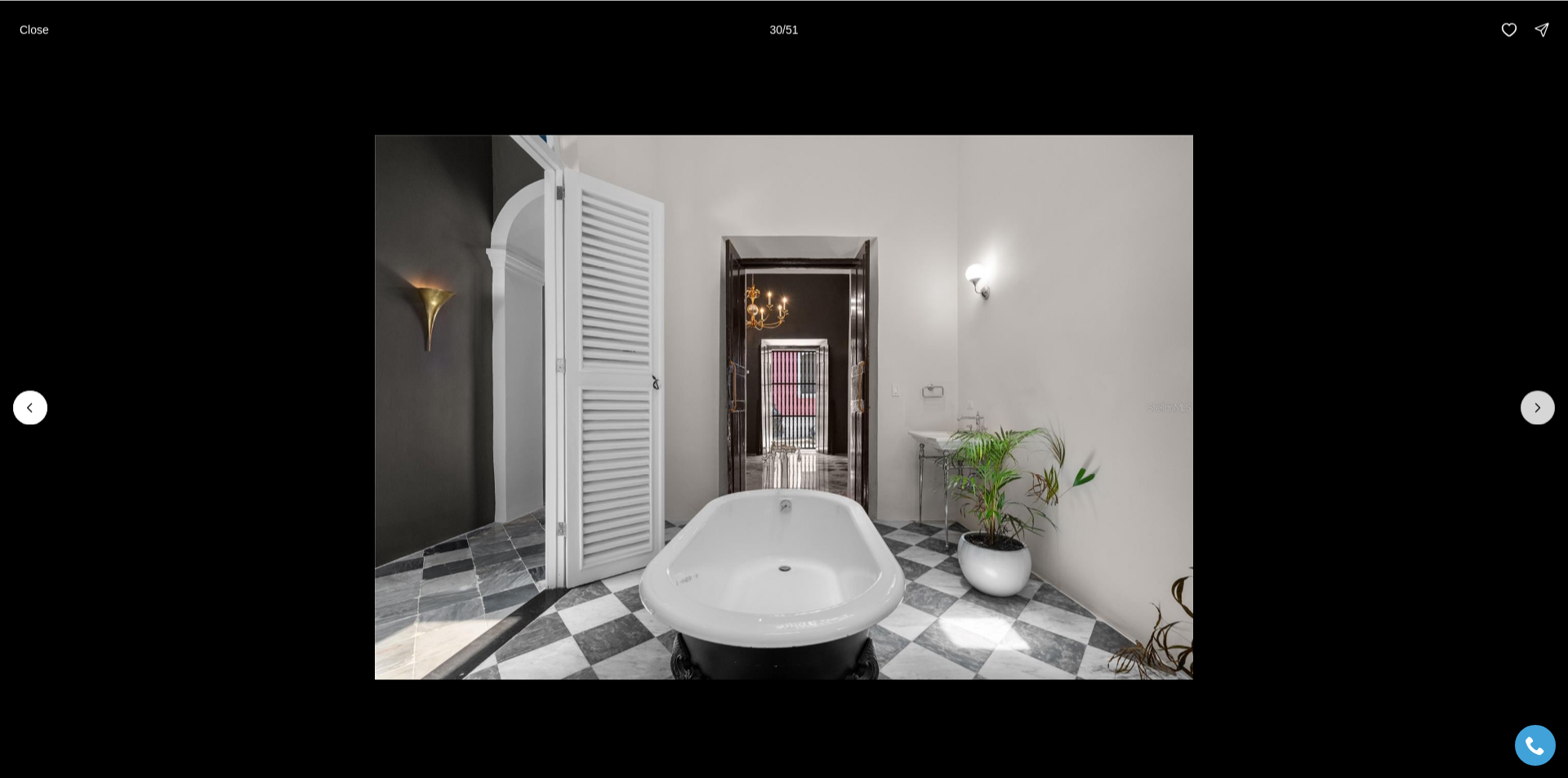
click at [1542, 407] on icon "Next slide" at bounding box center [1538, 408] width 16 height 16
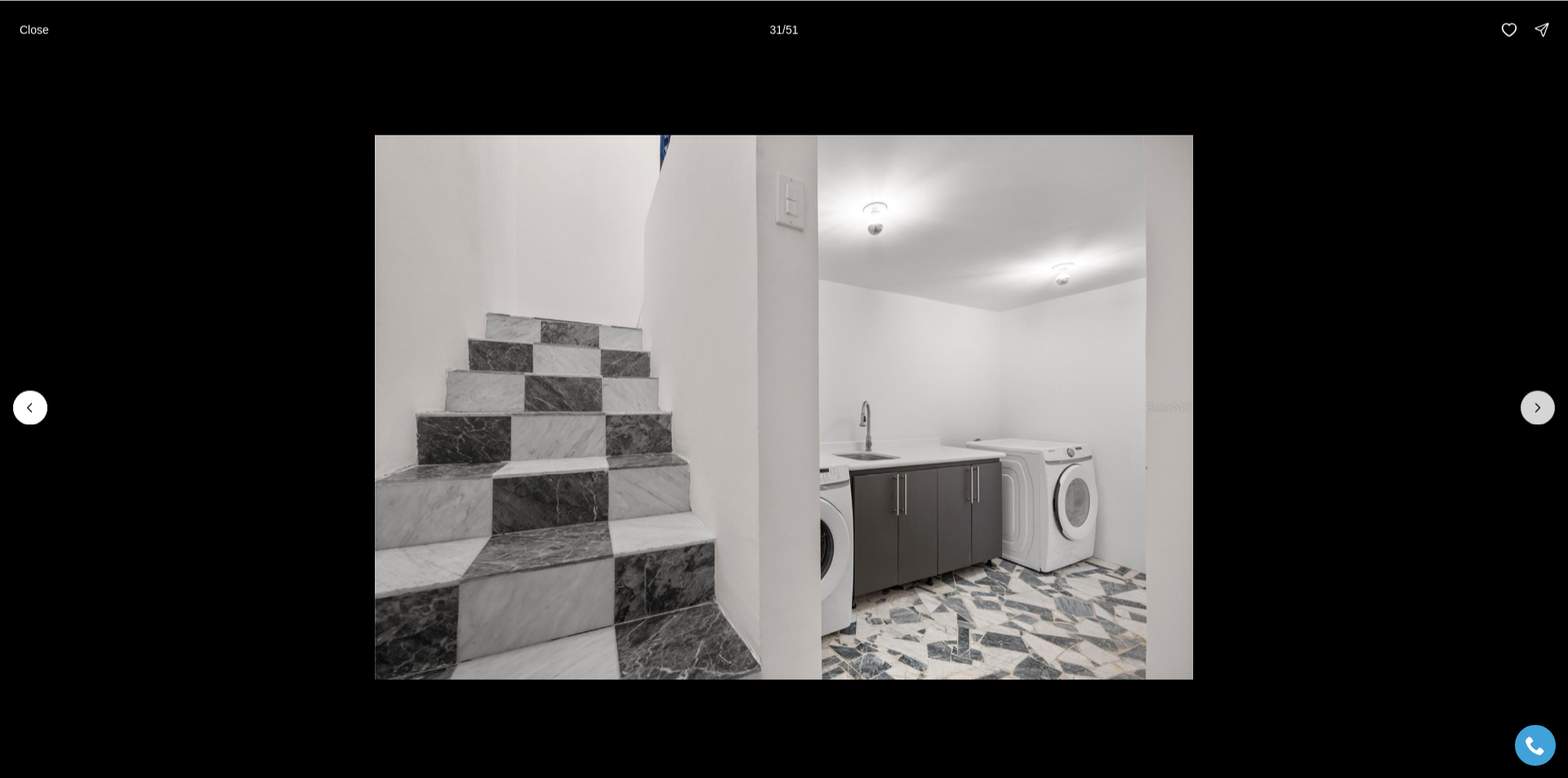
click at [1542, 407] on icon "Next slide" at bounding box center [1538, 408] width 16 height 16
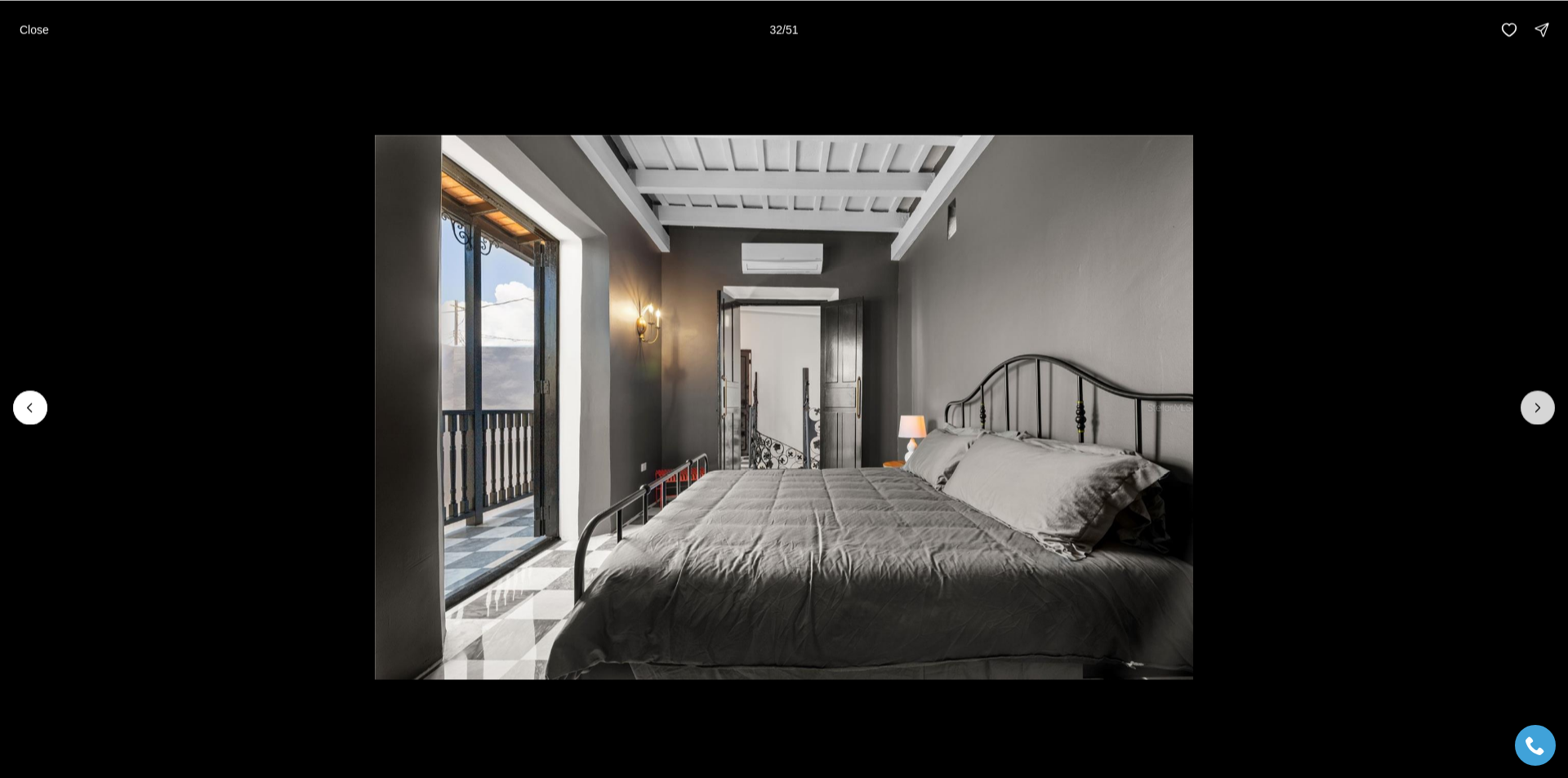
click at [1542, 407] on icon "Next slide" at bounding box center [1538, 408] width 16 height 16
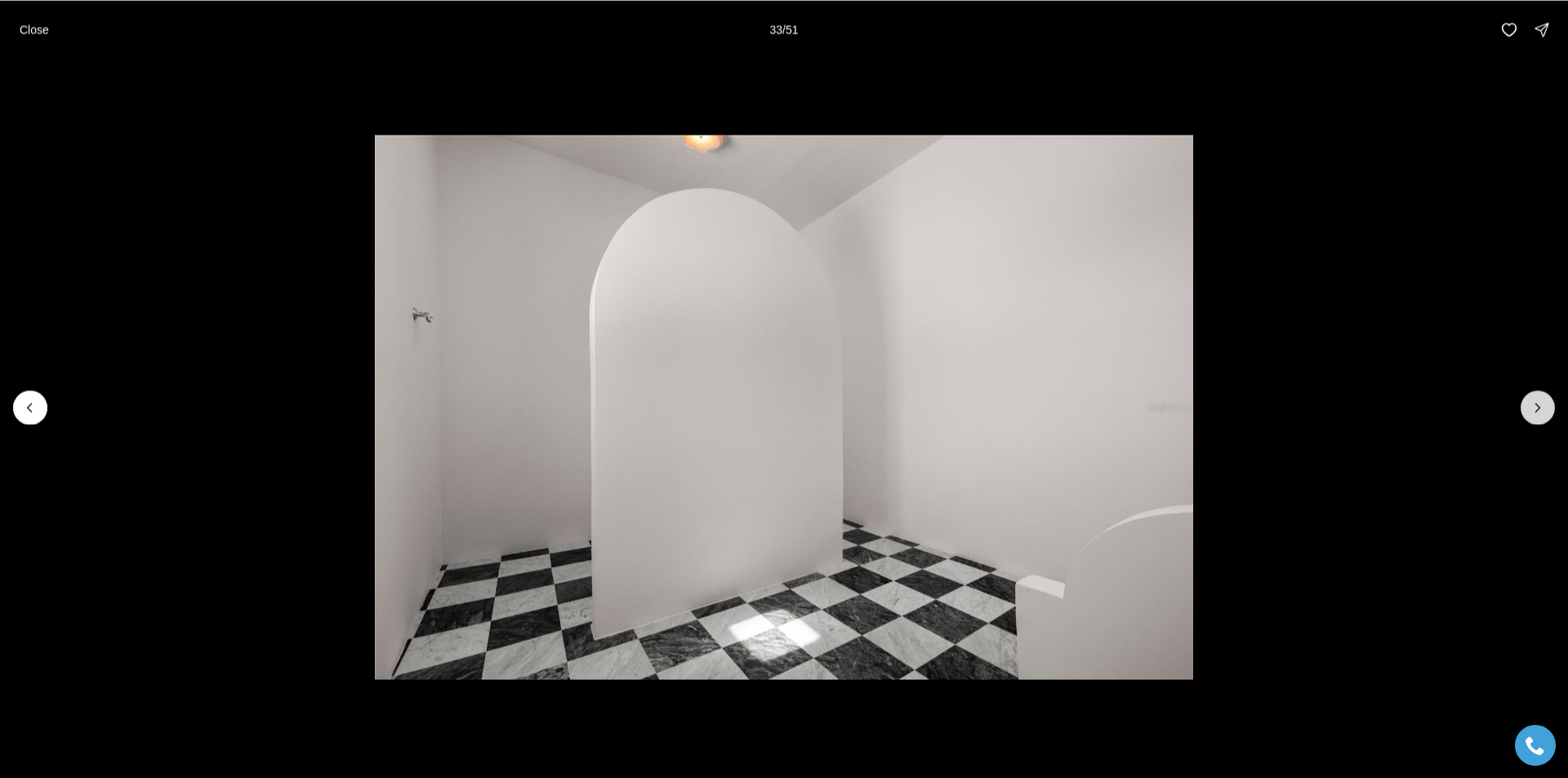
click at [1542, 407] on icon "Next slide" at bounding box center [1538, 408] width 16 height 16
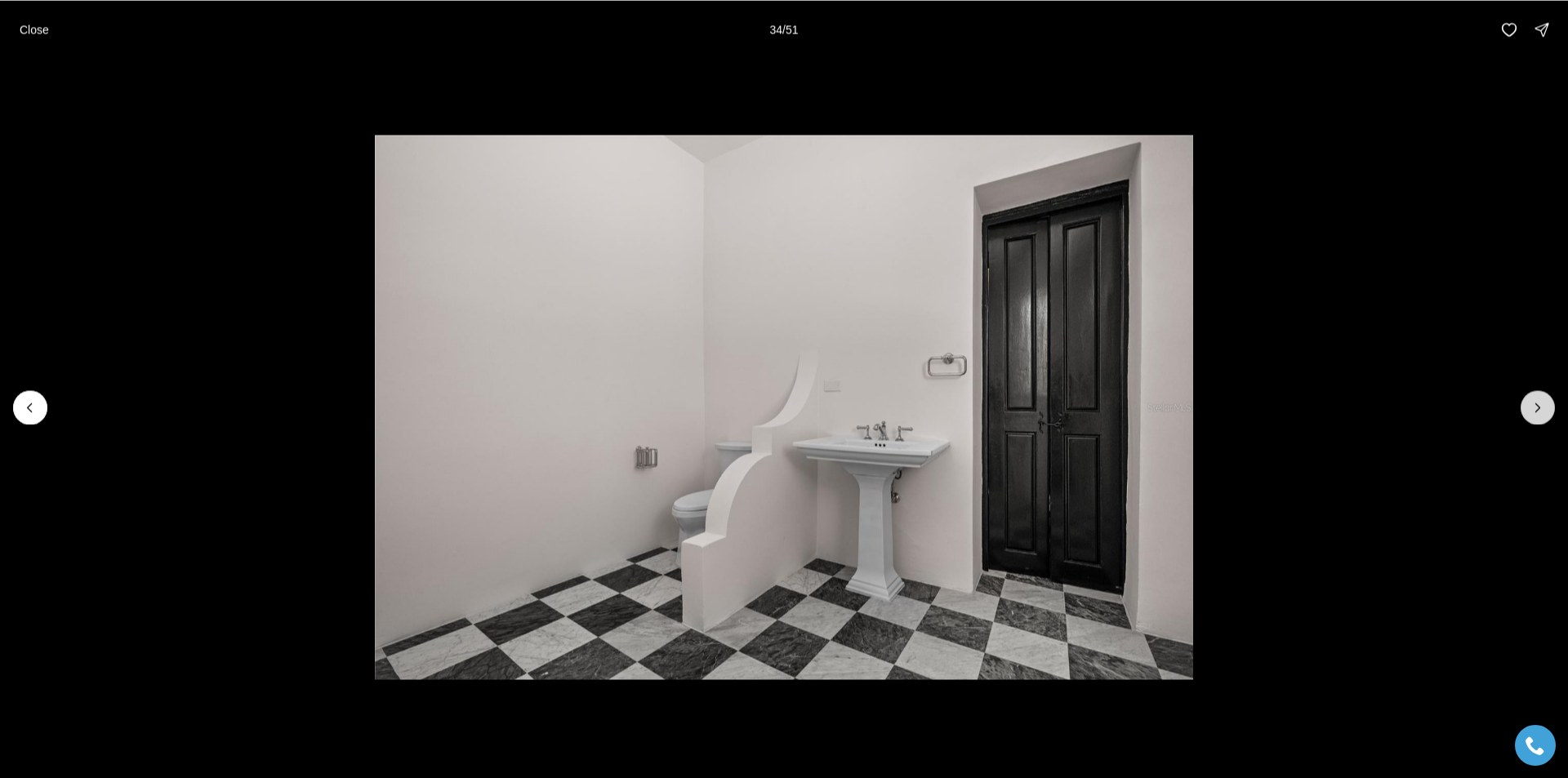
click at [1542, 407] on icon "Next slide" at bounding box center [1538, 408] width 16 height 16
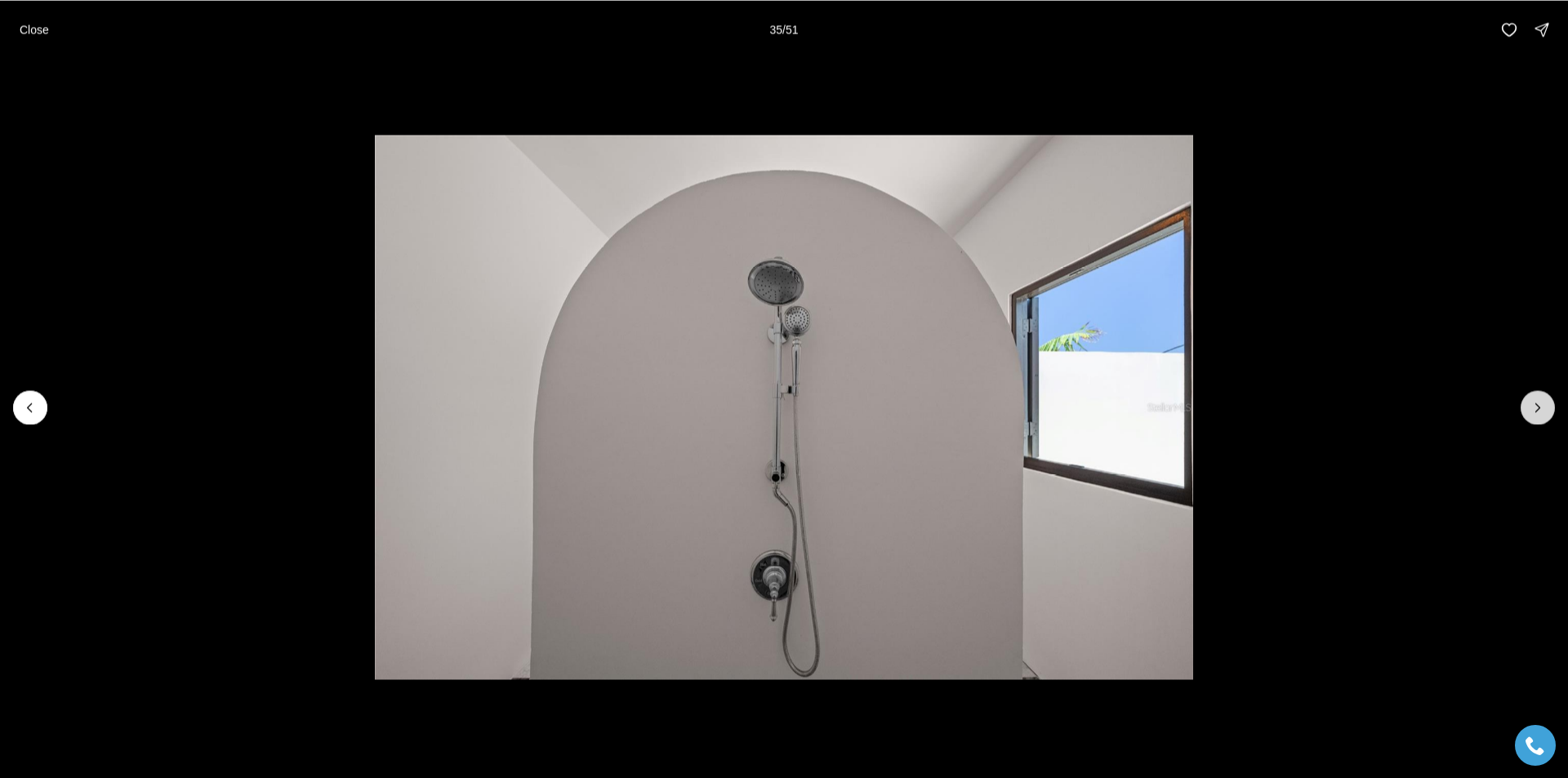
click at [1542, 407] on icon "Next slide" at bounding box center [1538, 408] width 16 height 16
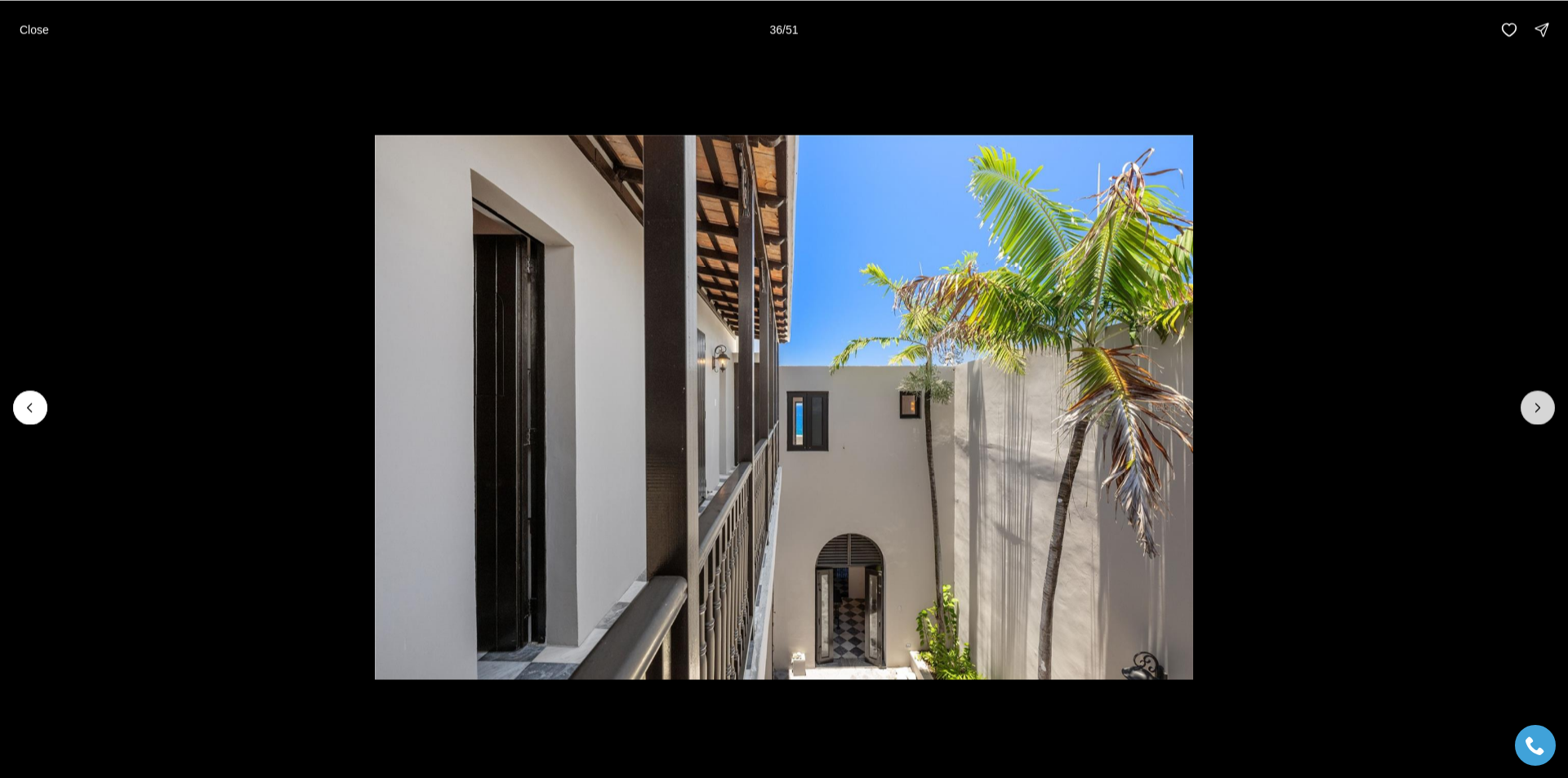
click at [1542, 407] on icon "Next slide" at bounding box center [1538, 408] width 16 height 16
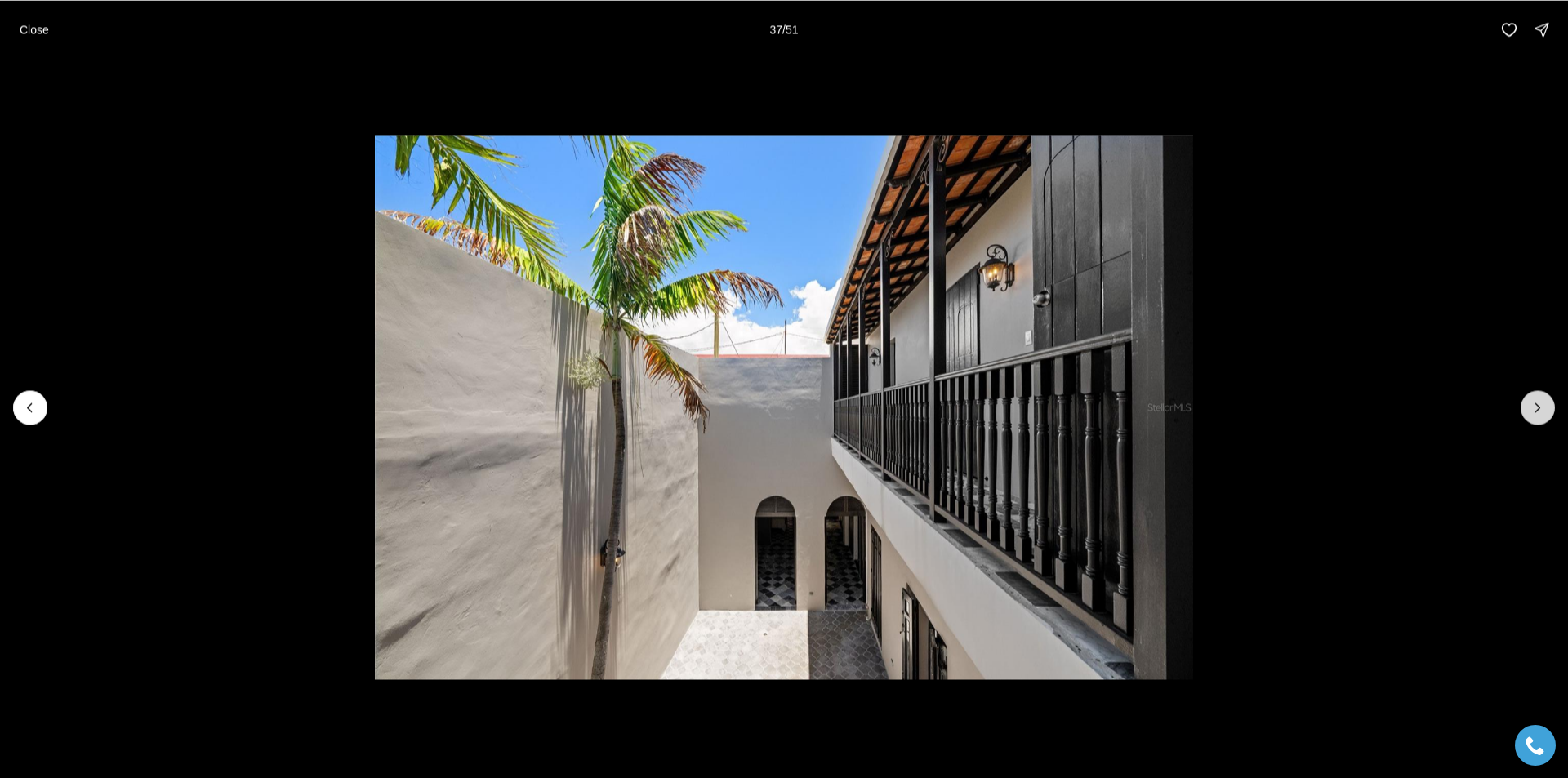
click at [1542, 407] on icon "Next slide" at bounding box center [1538, 408] width 16 height 16
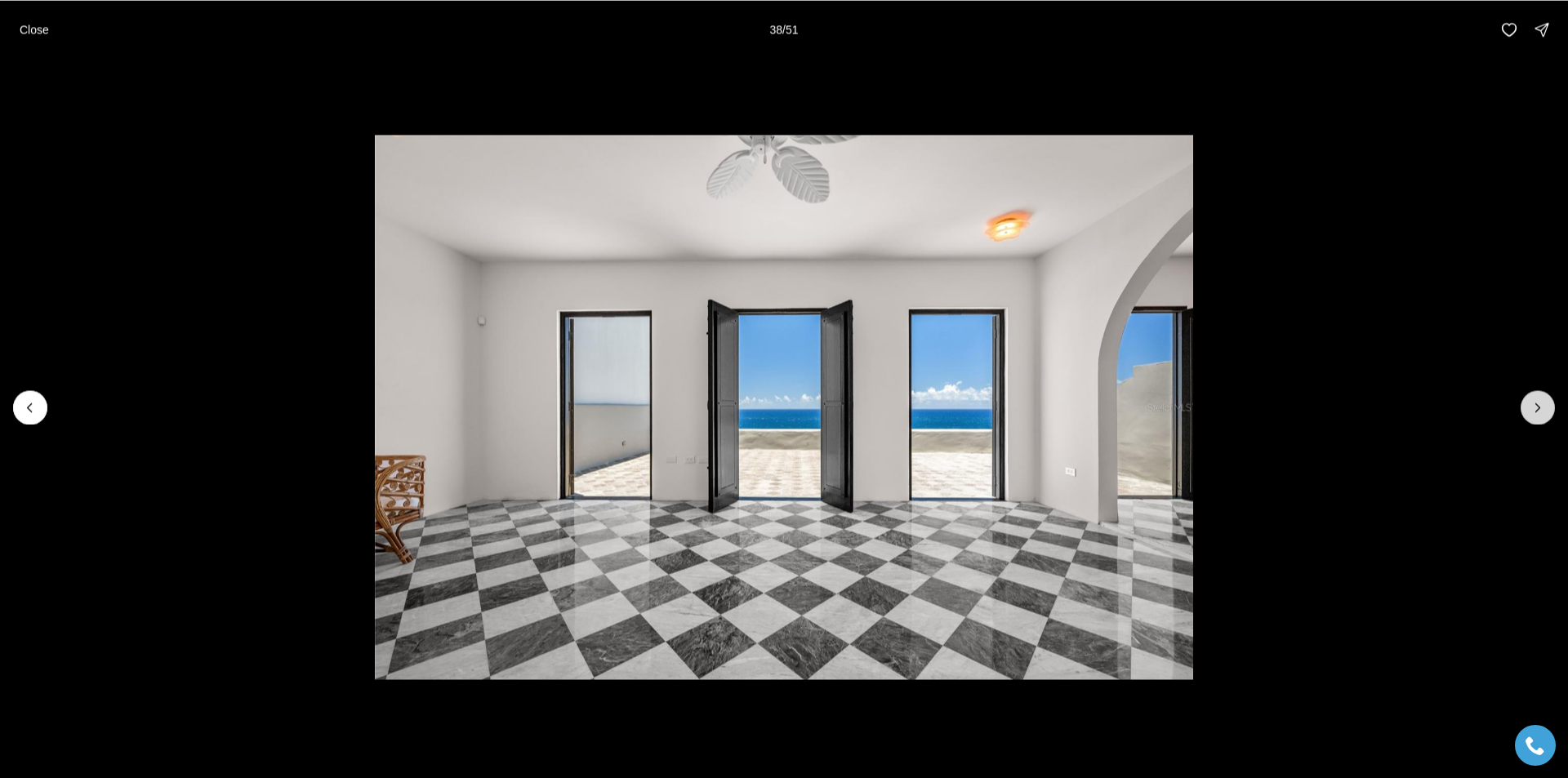
click at [1542, 407] on icon "Next slide" at bounding box center [1538, 408] width 16 height 16
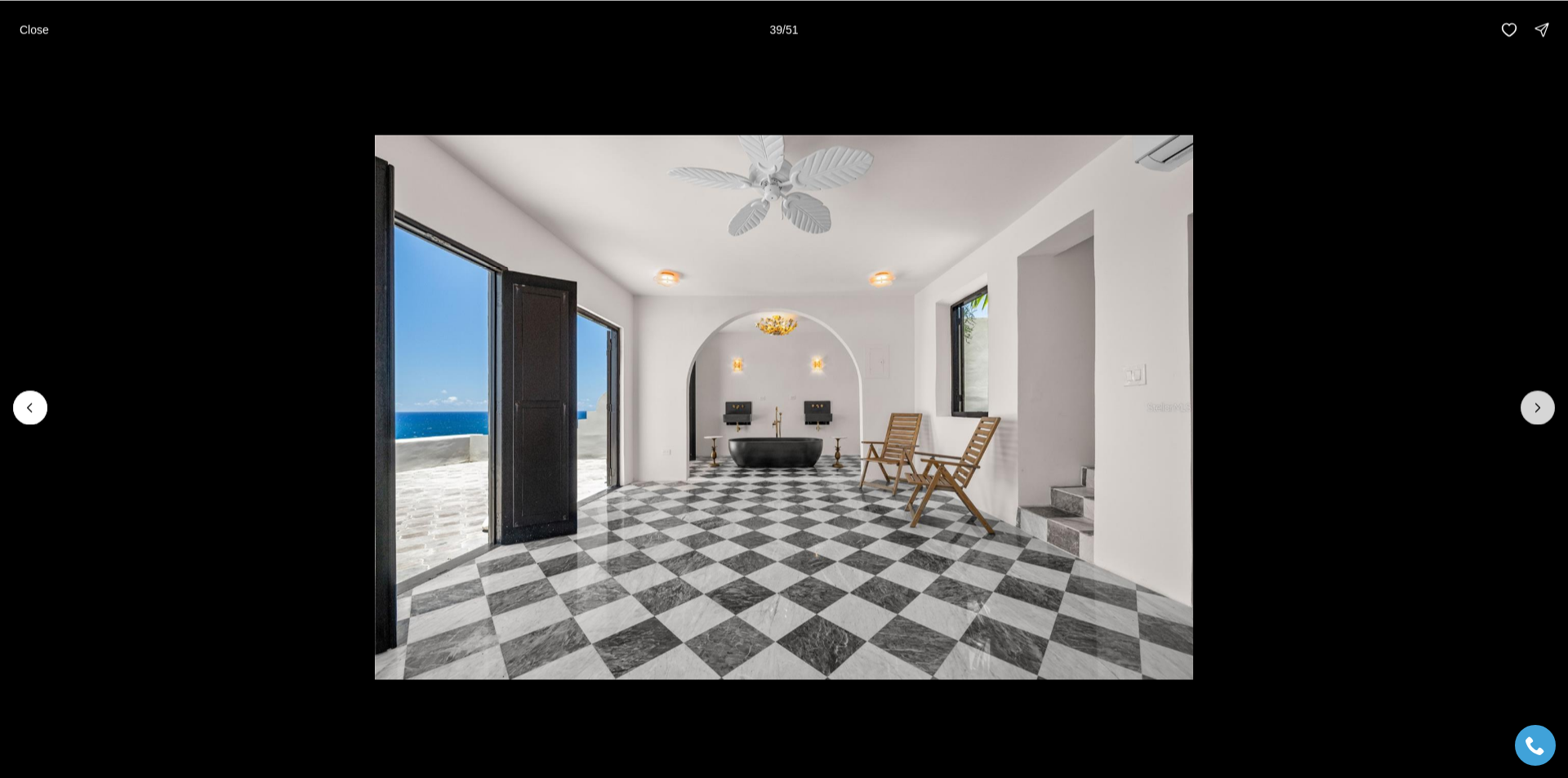
click at [1542, 407] on icon "Next slide" at bounding box center [1538, 408] width 16 height 16
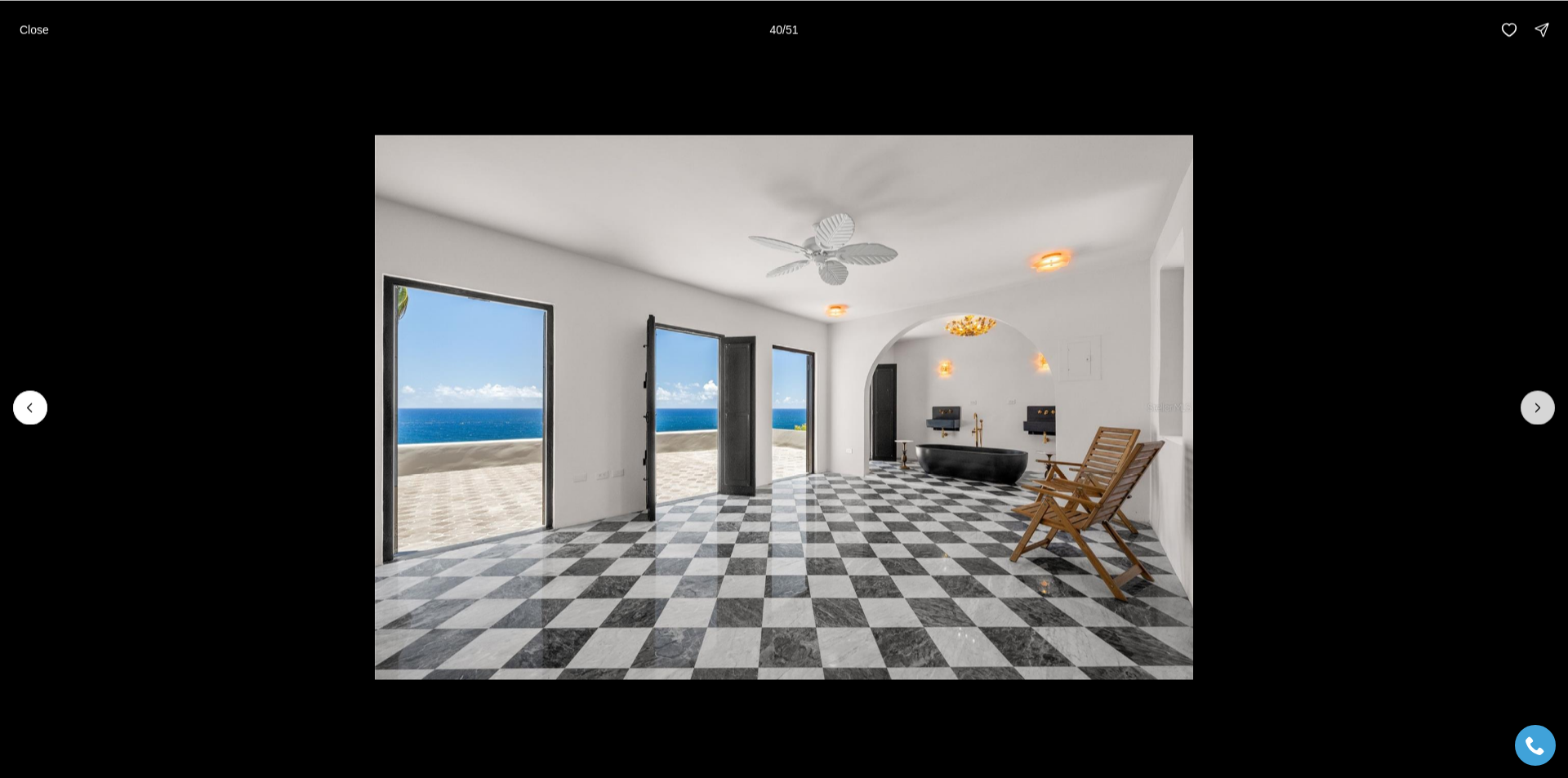
click at [1542, 407] on icon "Next slide" at bounding box center [1538, 408] width 16 height 16
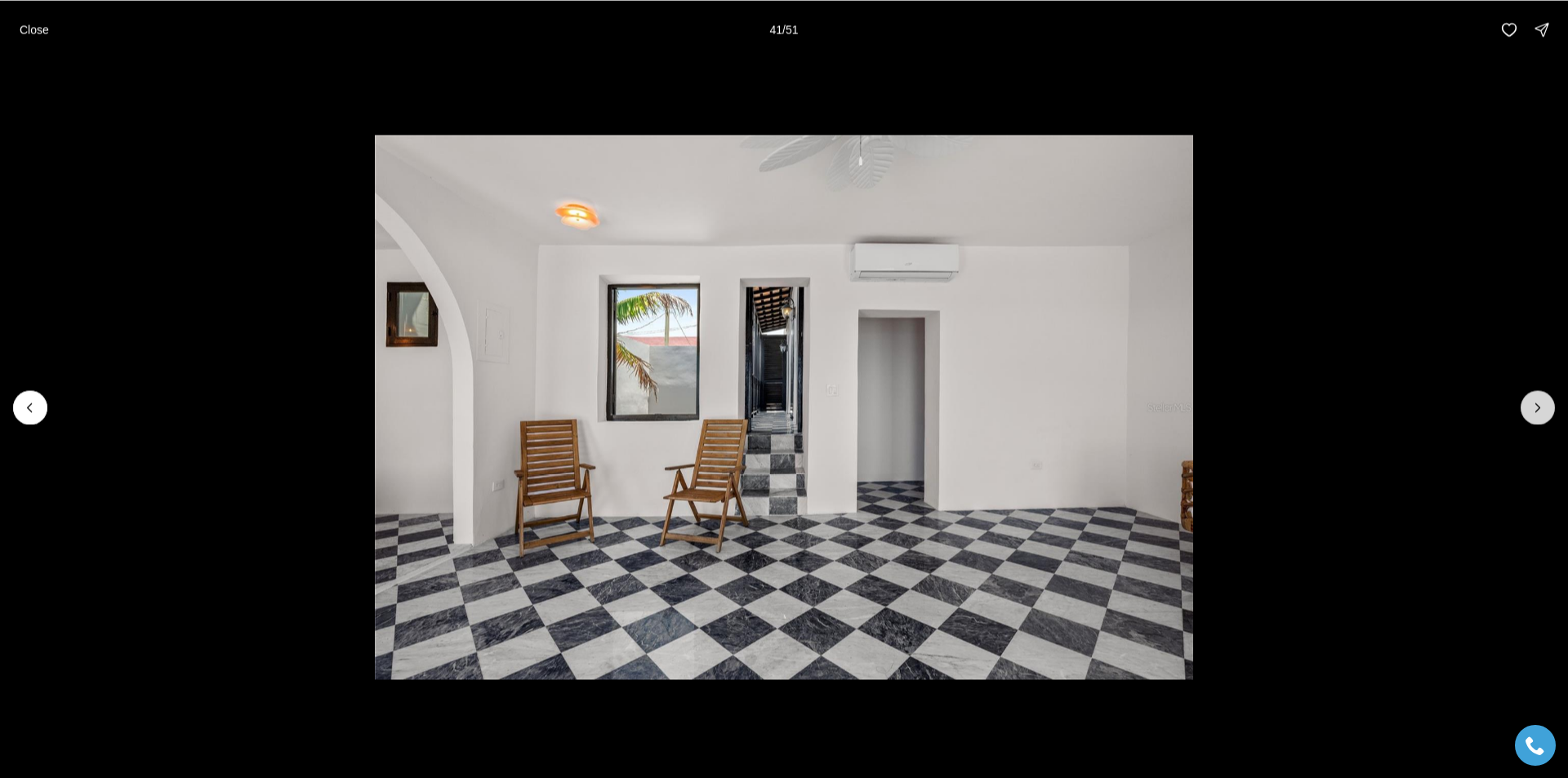
click at [1542, 407] on icon "Next slide" at bounding box center [1538, 408] width 16 height 16
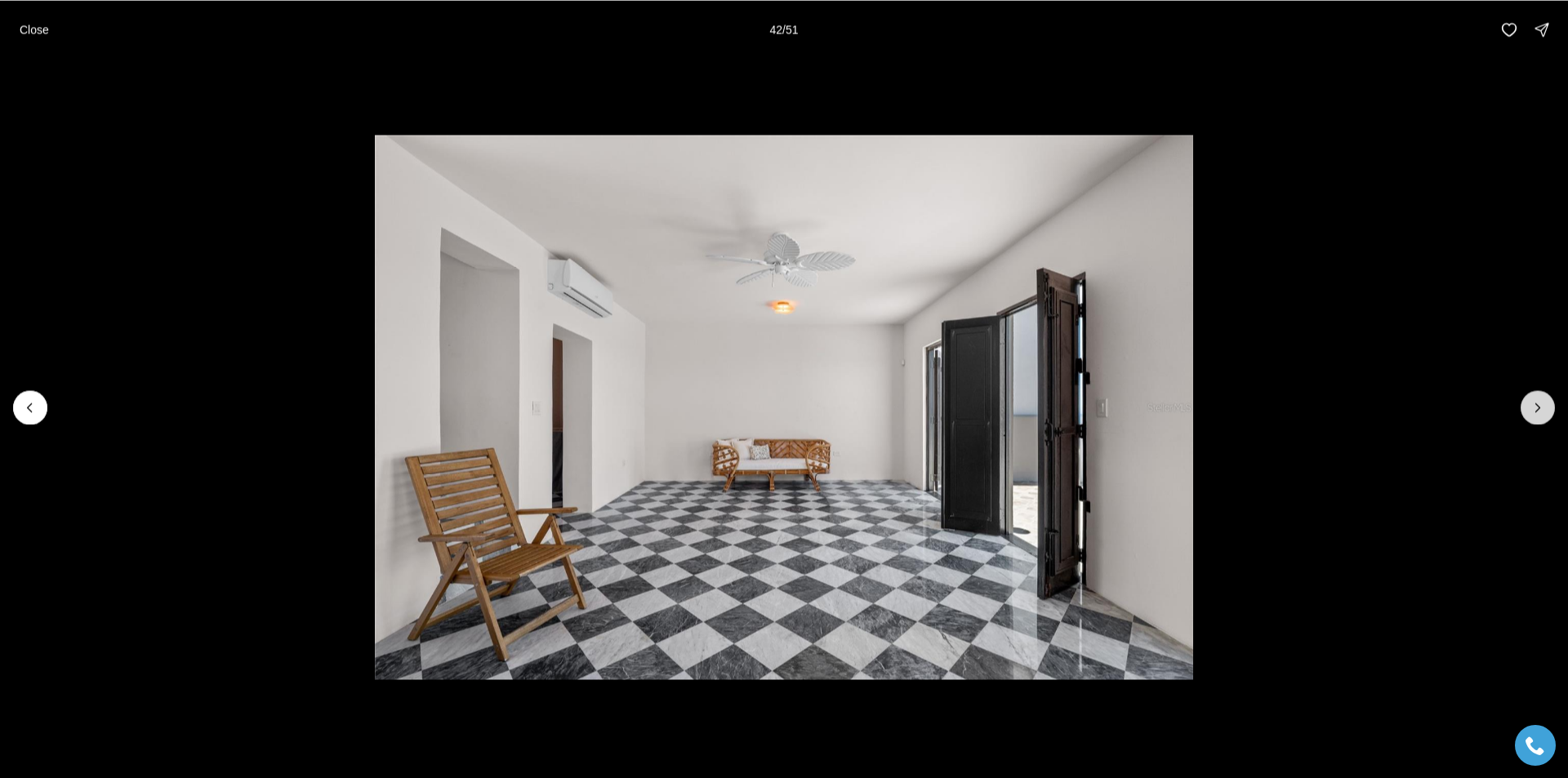
click at [1542, 407] on icon "Next slide" at bounding box center [1538, 408] width 16 height 16
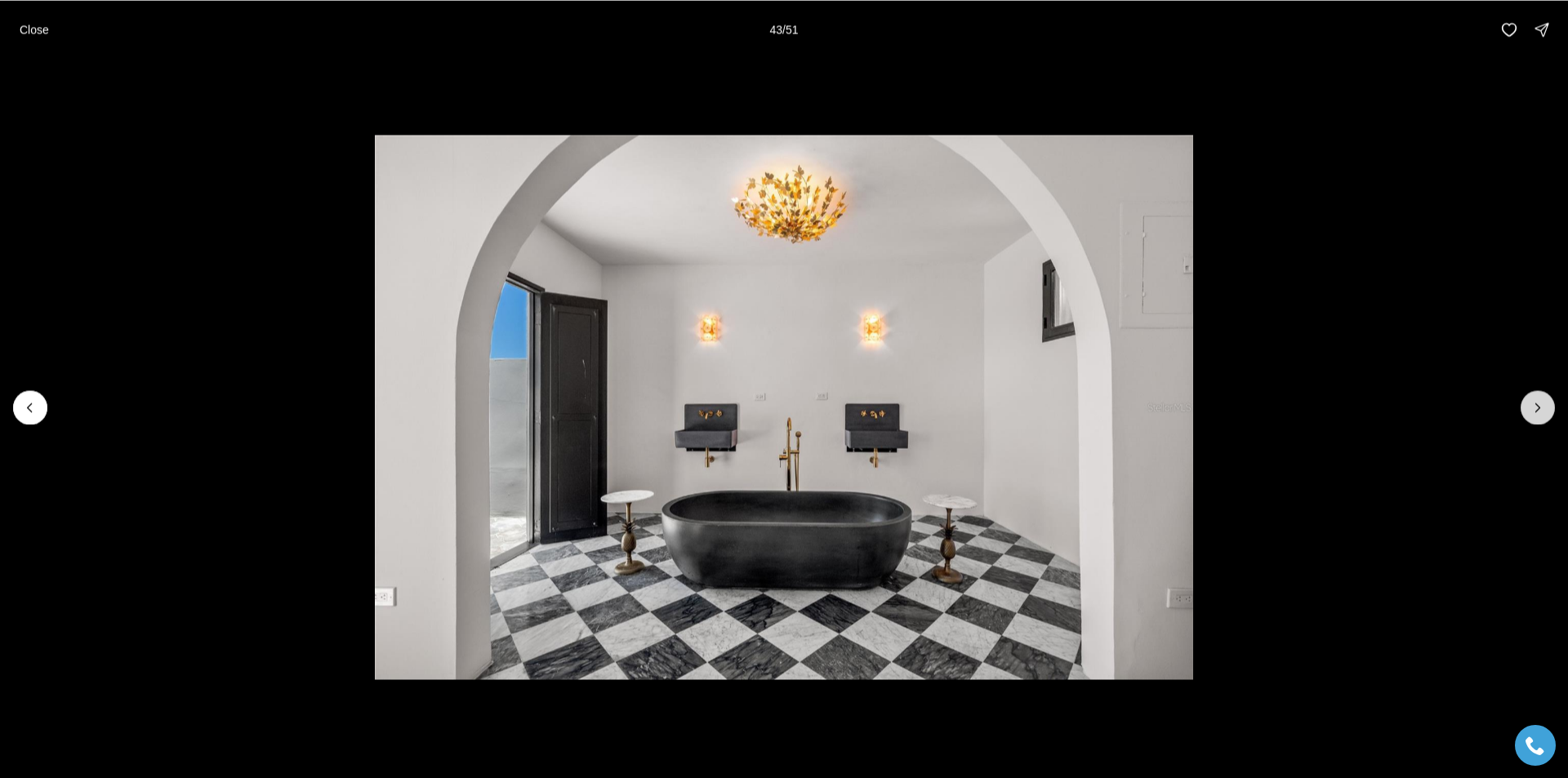
click at [1542, 407] on icon "Next slide" at bounding box center [1538, 408] width 16 height 16
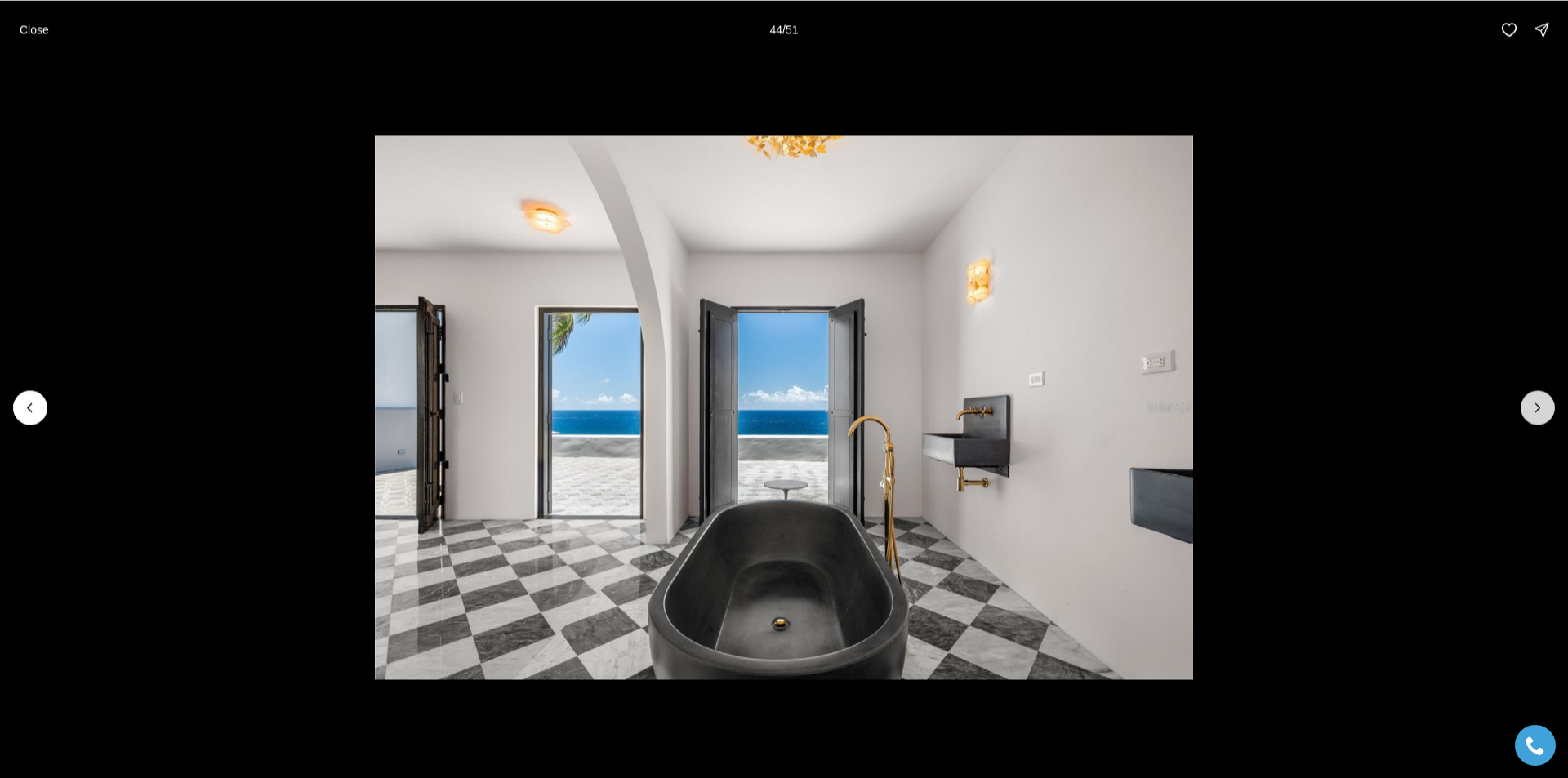
click at [1542, 407] on icon "Next slide" at bounding box center [1538, 408] width 16 height 16
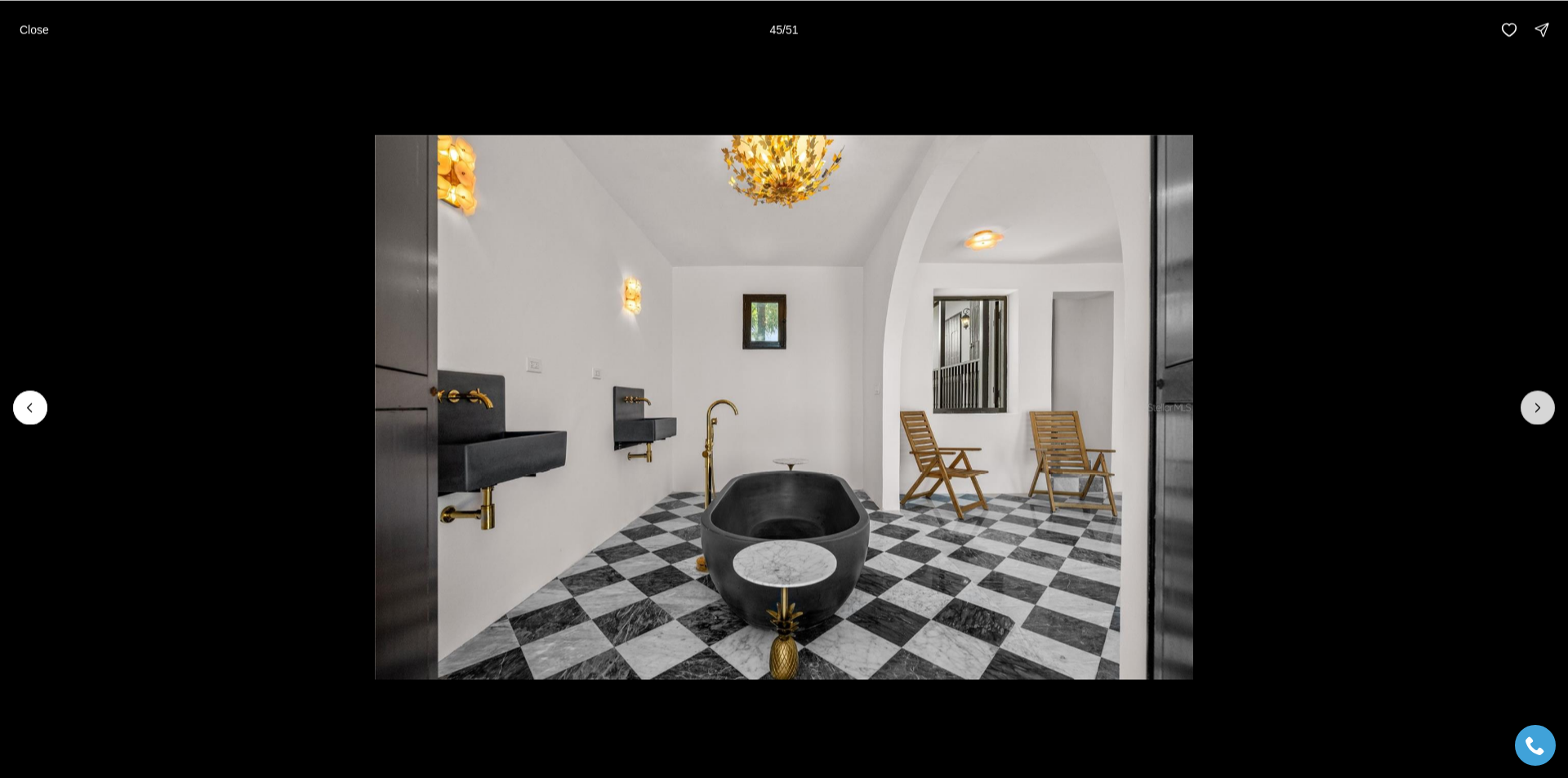
click at [1542, 407] on icon "Next slide" at bounding box center [1538, 408] width 16 height 16
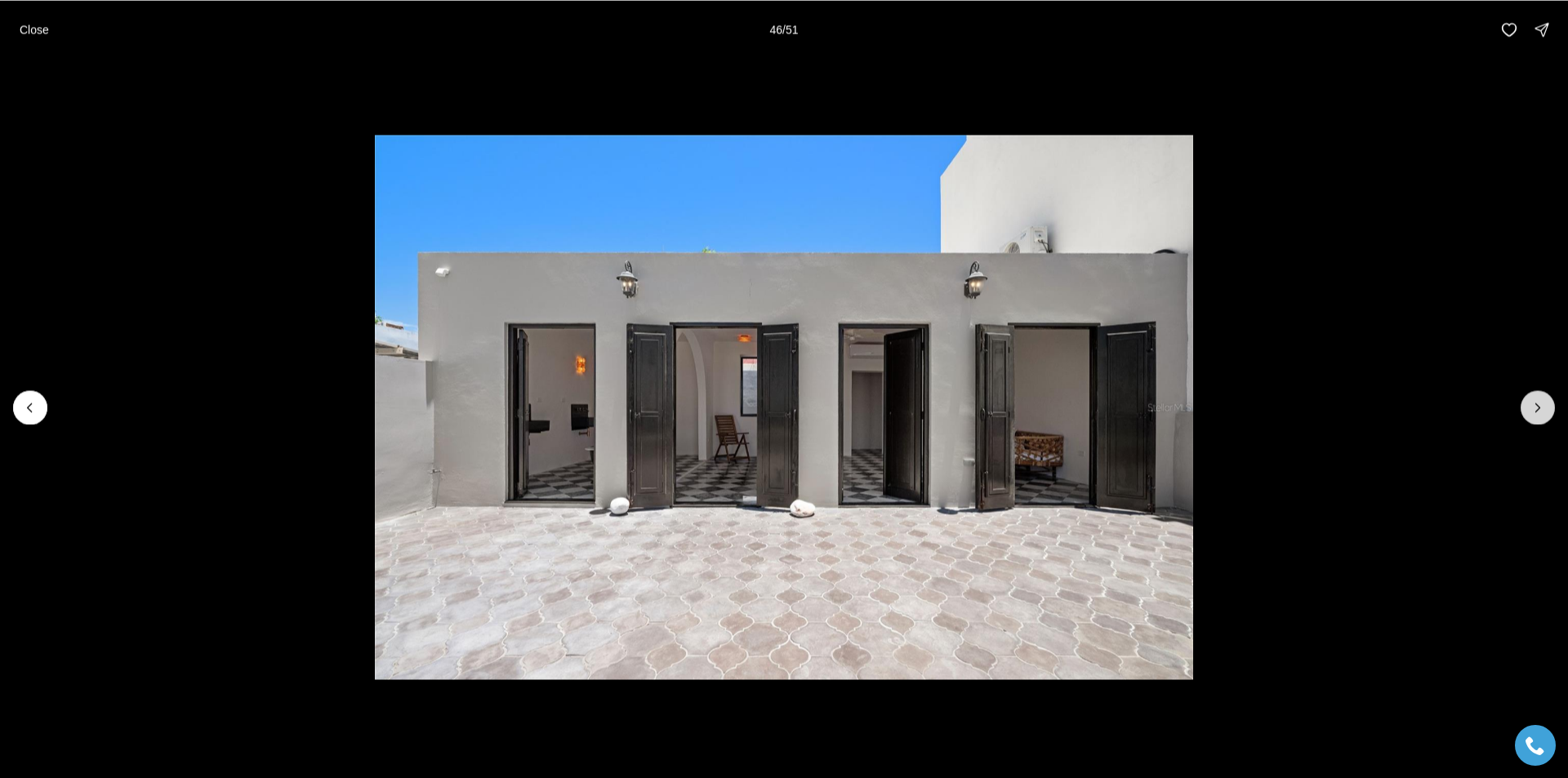
click at [1542, 407] on icon "Next slide" at bounding box center [1538, 408] width 16 height 16
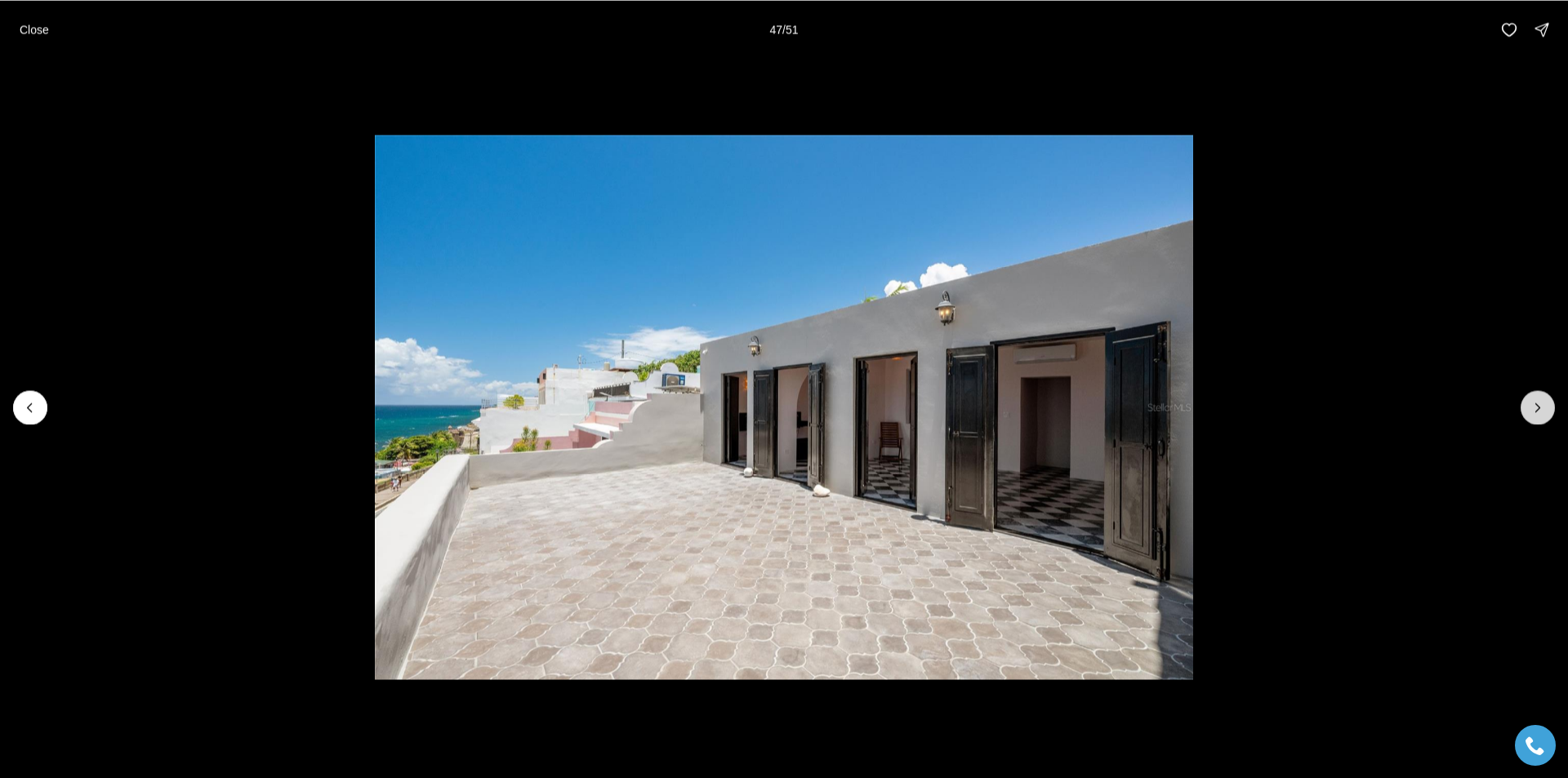
click at [1542, 407] on icon "Next slide" at bounding box center [1538, 408] width 16 height 16
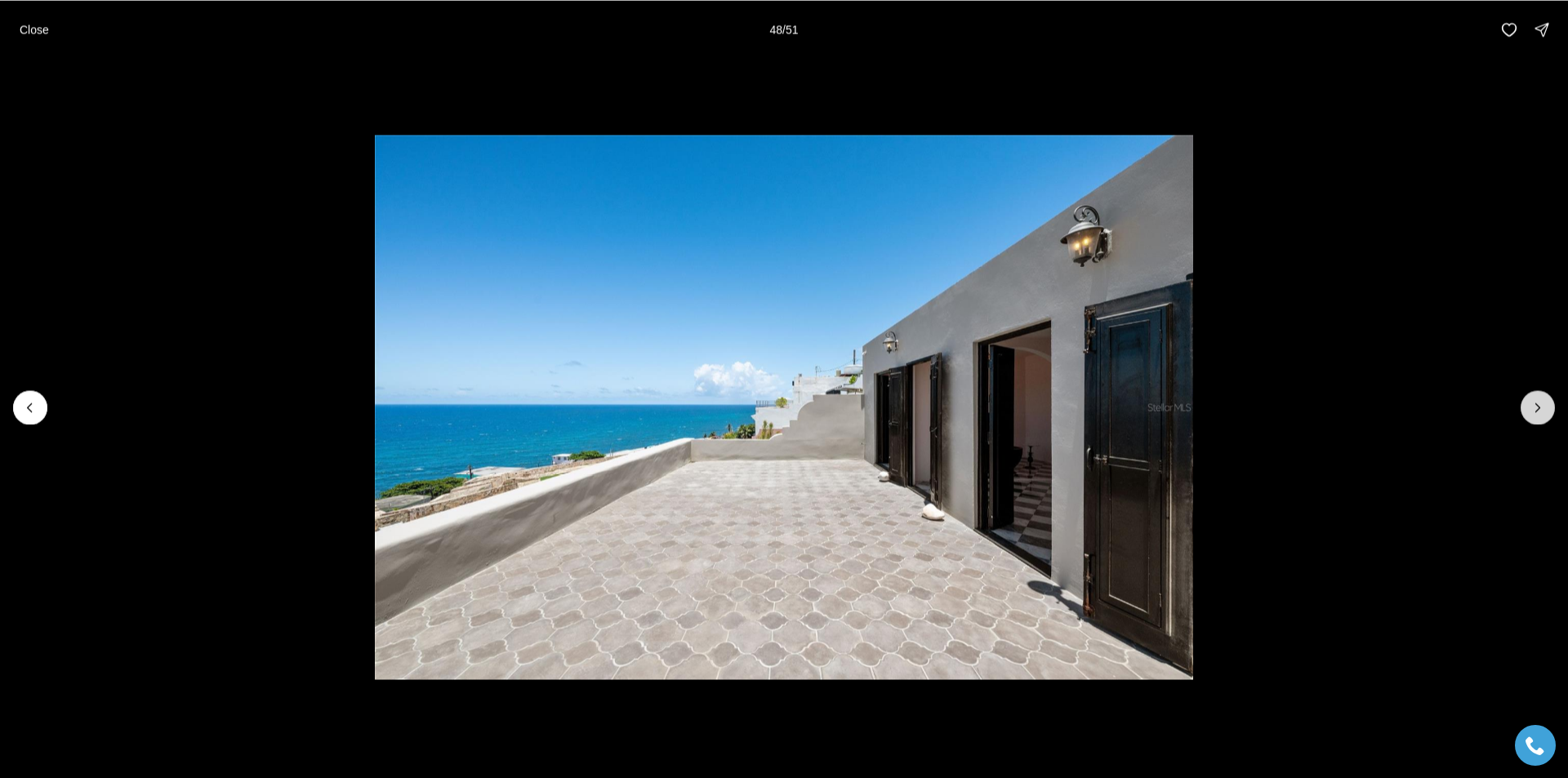
click at [1542, 407] on icon "Next slide" at bounding box center [1538, 408] width 16 height 16
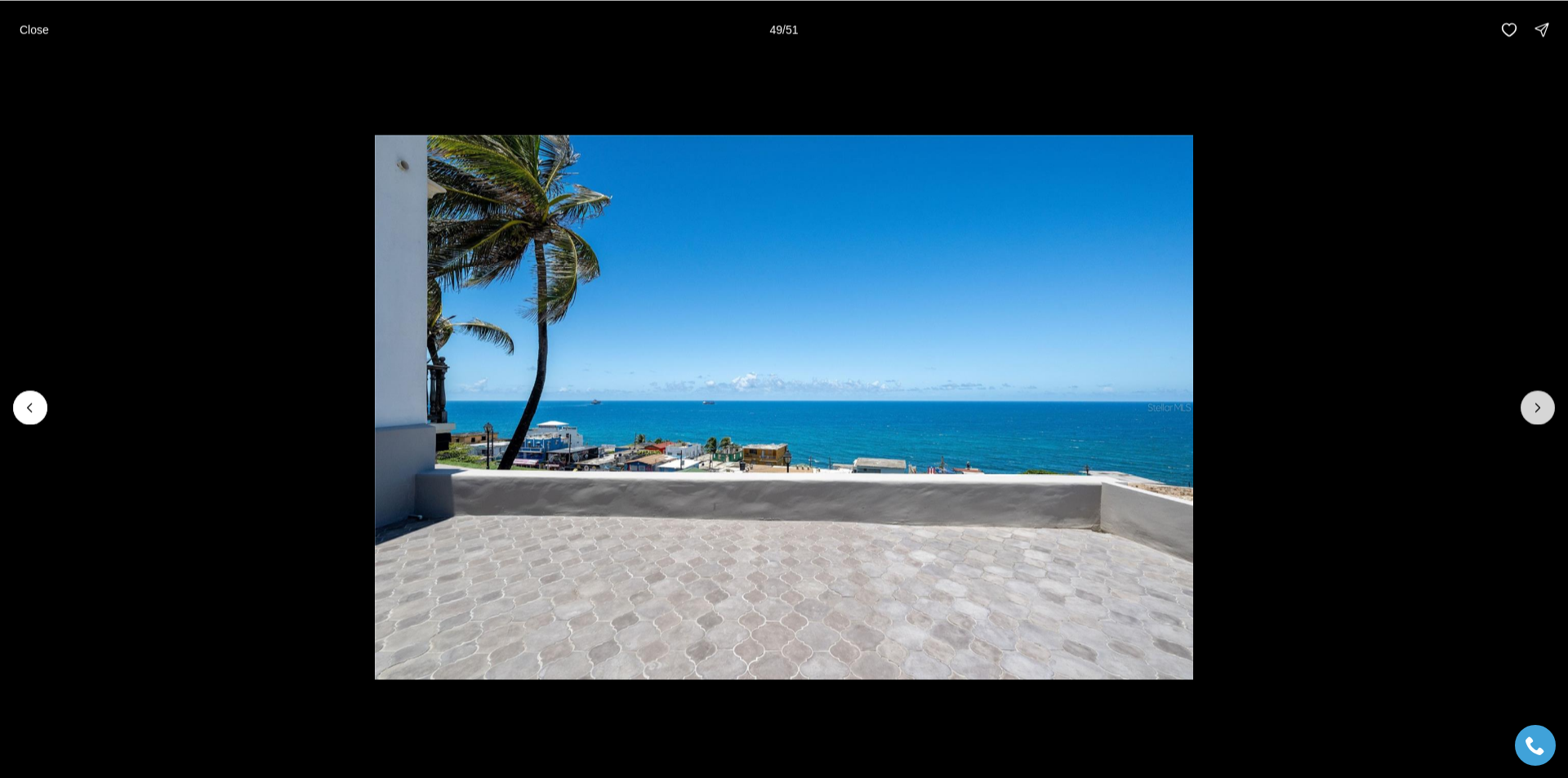
click at [1542, 407] on icon "Next slide" at bounding box center [1538, 408] width 16 height 16
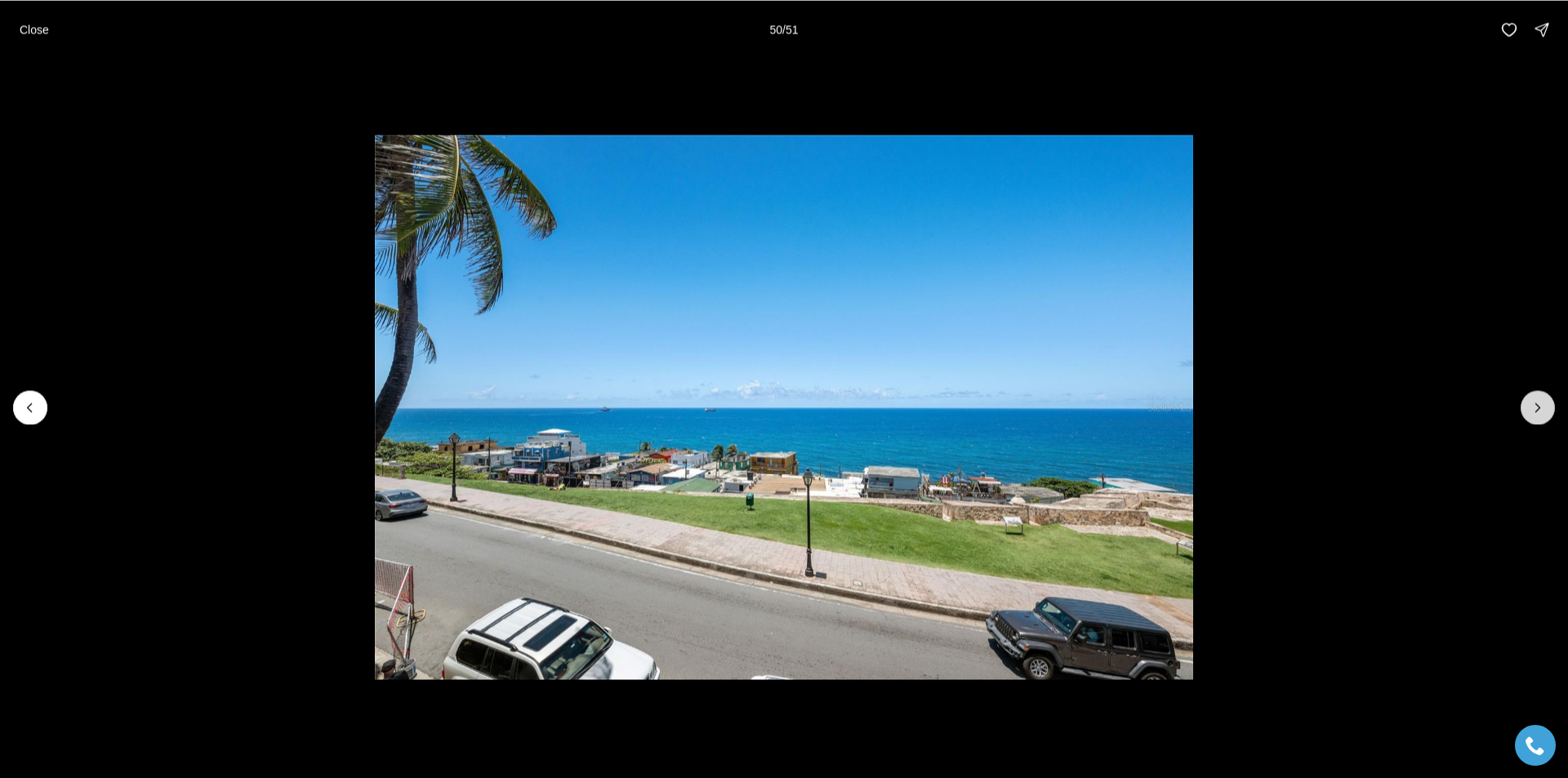
click at [1542, 407] on icon "Next slide" at bounding box center [1538, 408] width 16 height 16
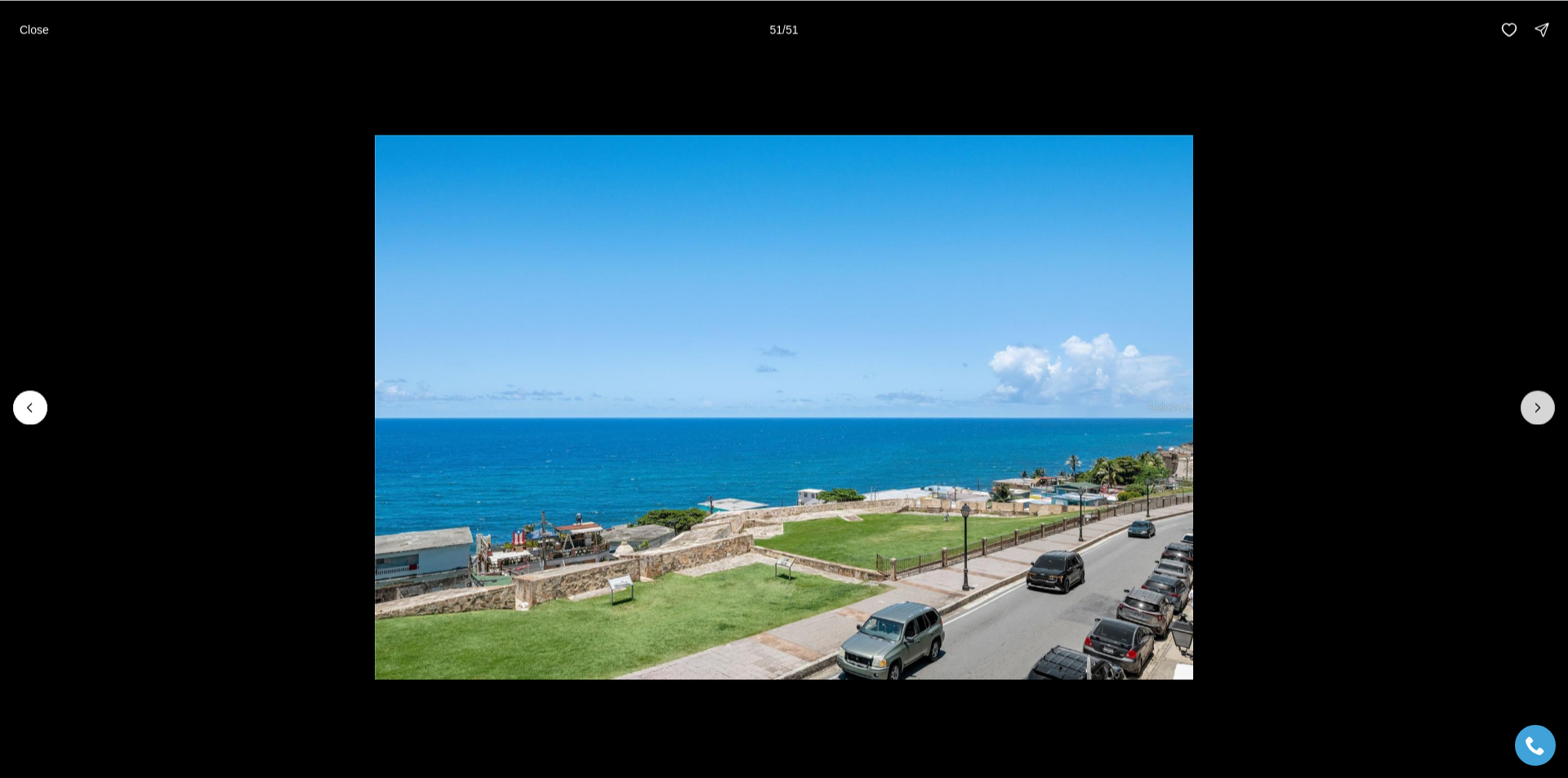
click at [1542, 407] on div at bounding box center [1538, 408] width 34 height 34
click at [1540, 406] on div at bounding box center [1538, 408] width 34 height 34
click at [26, 32] on p "Close" at bounding box center [34, 29] width 30 height 13
